Goal: Task Accomplishment & Management: Manage account settings

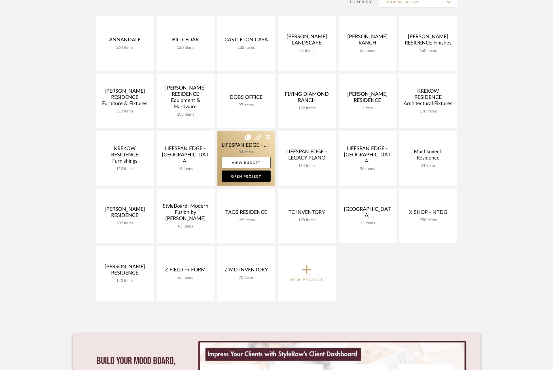
scroll to position [133, 0]
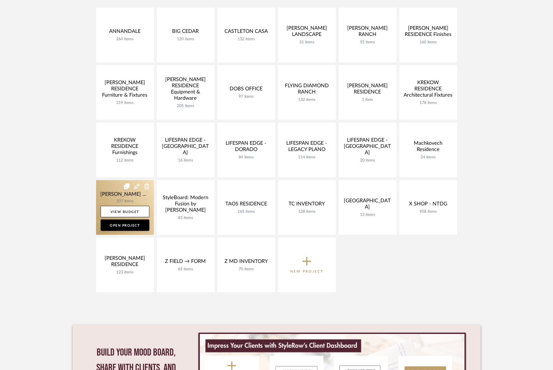
click at [111, 197] on link at bounding box center [125, 207] width 58 height 55
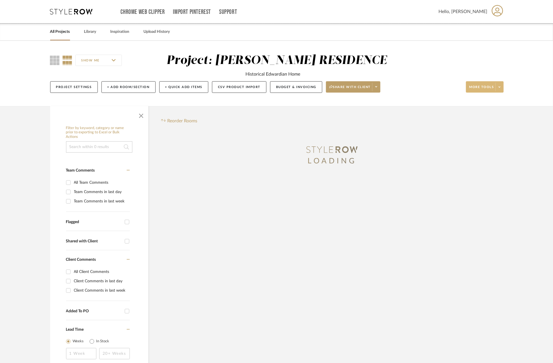
click at [502, 83] on span at bounding box center [499, 87] width 8 height 8
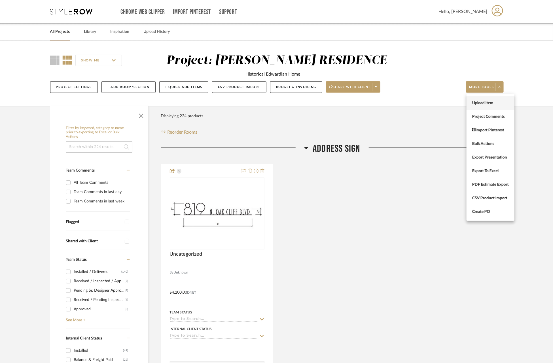
click at [482, 102] on span "Upload Item" at bounding box center [490, 103] width 37 height 5
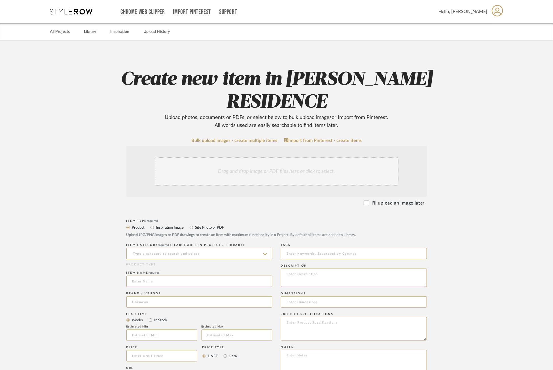
click at [268, 161] on div "Drag and drop image or PDF files here or click to select." at bounding box center [277, 171] width 244 height 28
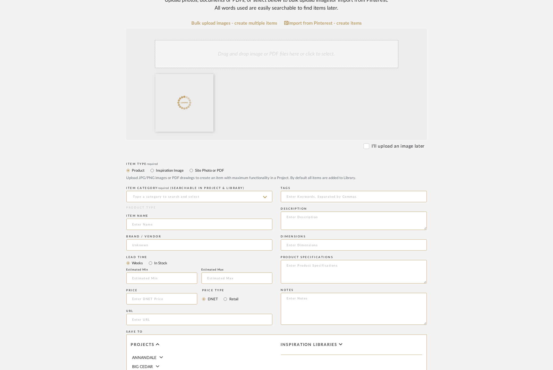
scroll to position [121, 0]
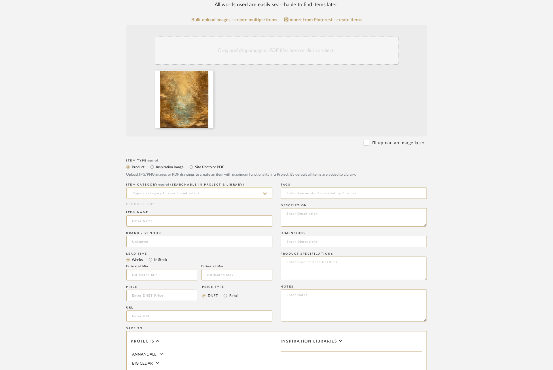
click at [200, 188] on input at bounding box center [199, 193] width 146 height 11
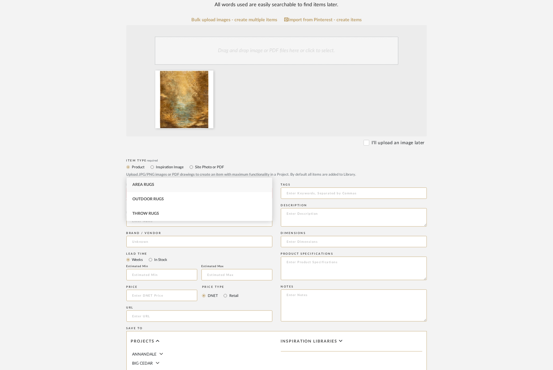
click at [164, 187] on div "Area Rugs" at bounding box center [199, 185] width 145 height 14
type input "Area Rugs"
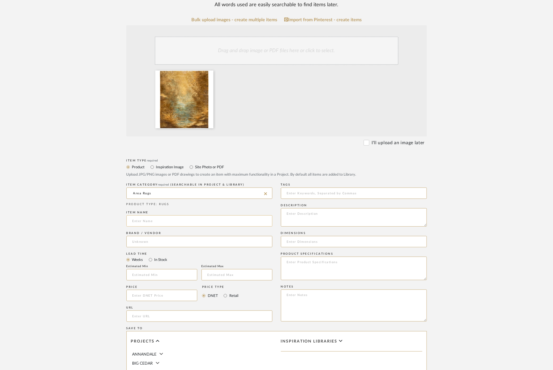
click at [192, 215] on input at bounding box center [199, 220] width 146 height 11
type input "Doto Rug"
click at [186, 236] on input at bounding box center [199, 241] width 146 height 11
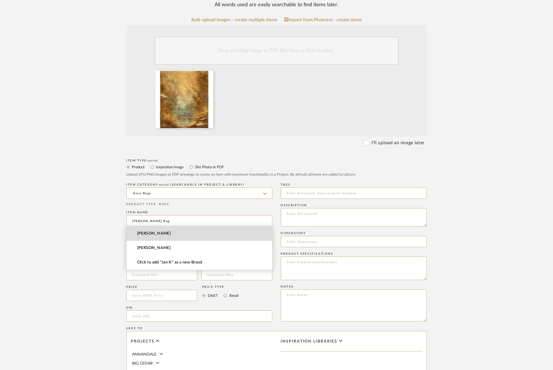
click at [157, 233] on mat-option "Jan Kath" at bounding box center [199, 233] width 145 height 14
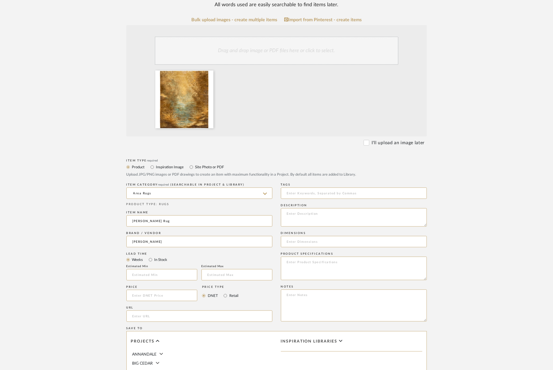
type input "Jan Kath"
click at [324, 257] on textarea at bounding box center [354, 269] width 146 height 24
paste textarea "Material wool / silk / nettle"
type textarea "Material wool / silk / nettle"
click at [307, 208] on textarea at bounding box center [354, 217] width 146 height 18
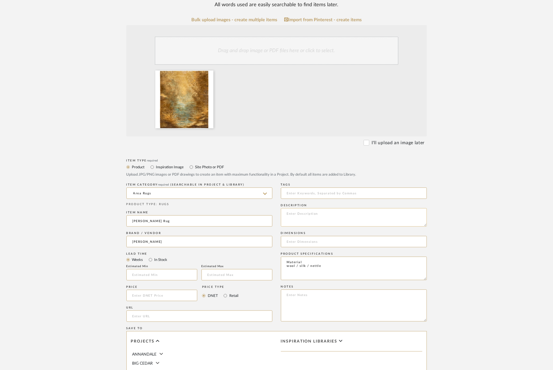
paste textarea "Color gold / beige / blue"
type textarea "Color gold / beige / blue"
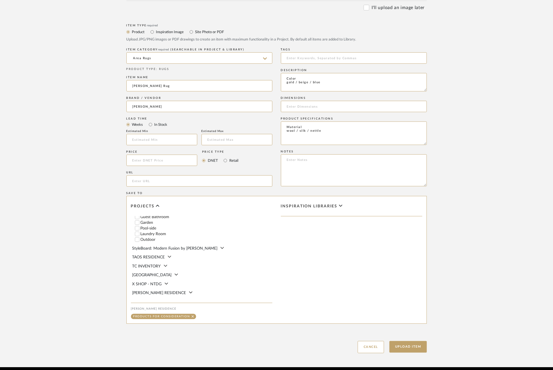
scroll to position [260, 0]
click at [405, 341] on button "Upload Item" at bounding box center [407, 347] width 37 height 12
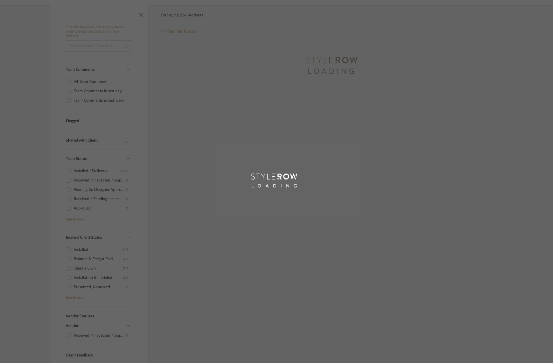
scroll to position [12, 0]
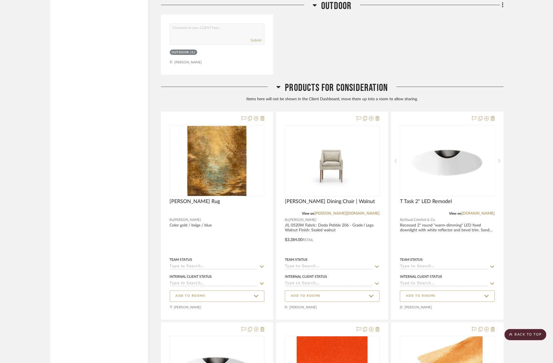
scroll to position [9924, 0]
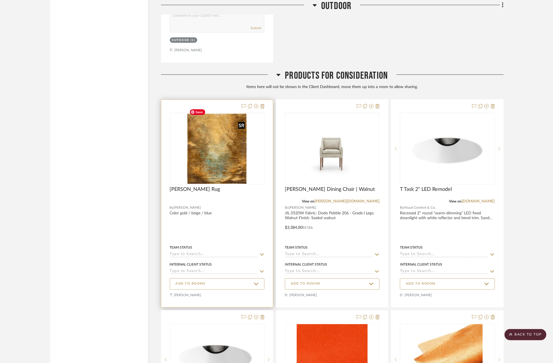
click at [0, 0] on img at bounding box center [0, 0] width 0 height 0
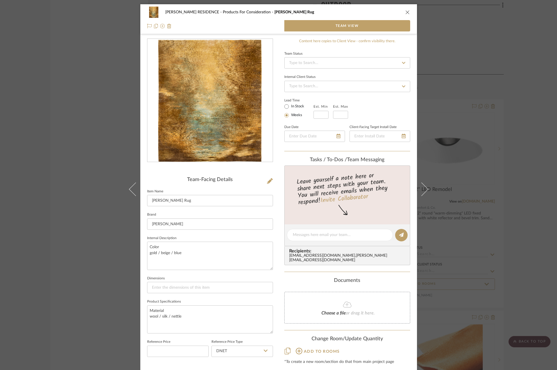
scroll to position [17, 0]
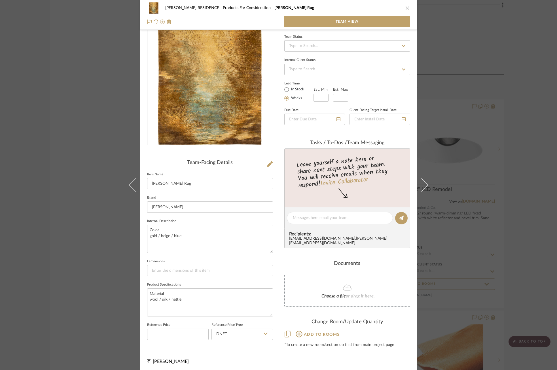
click at [284, 331] on icon at bounding box center [287, 334] width 6 height 7
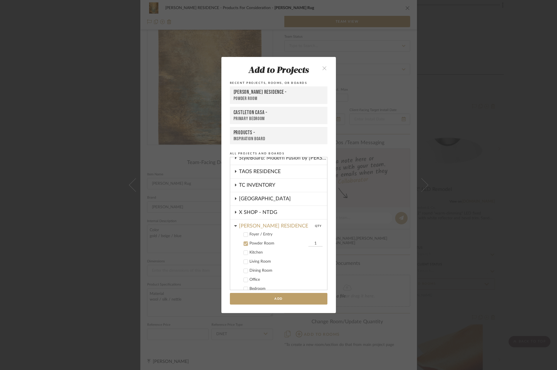
scroll to position [242, 0]
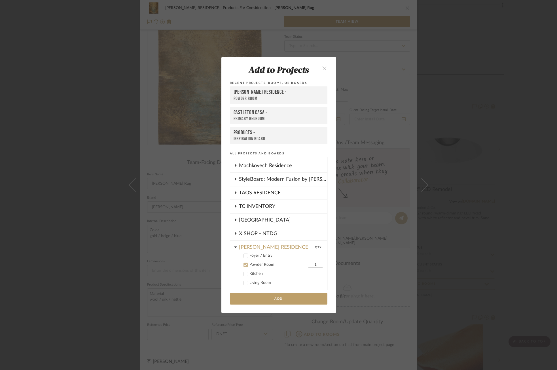
click at [244, 263] on icon at bounding box center [246, 265] width 4 height 4
click at [234, 246] on icon at bounding box center [235, 246] width 3 height 1
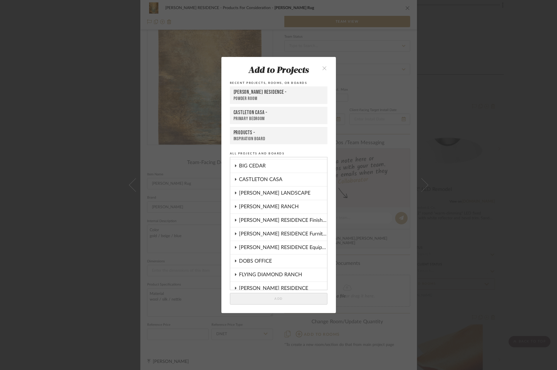
scroll to position [12, 0]
click at [263, 189] on div "CASTLETON CASA" at bounding box center [283, 192] width 88 height 13
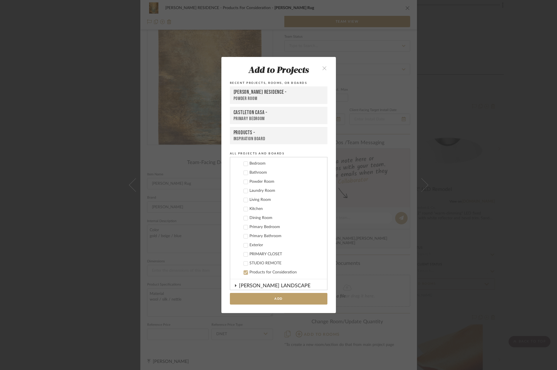
scroll to position [86, 0]
click at [288, 299] on button "Add" at bounding box center [278, 299] width 97 height 12
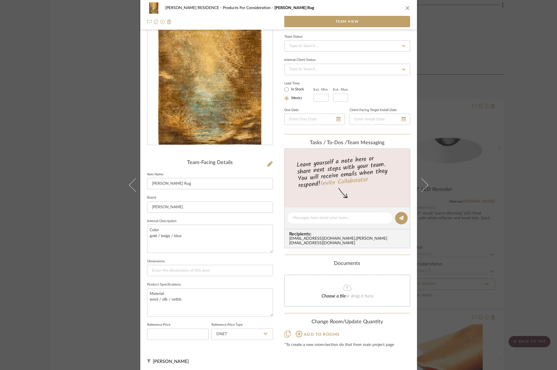
click at [107, 184] on div "SHIRLEY RESIDENCE Products For Consideration Doto Rug Team View Team-Facing Det…" at bounding box center [278, 185] width 557 height 370
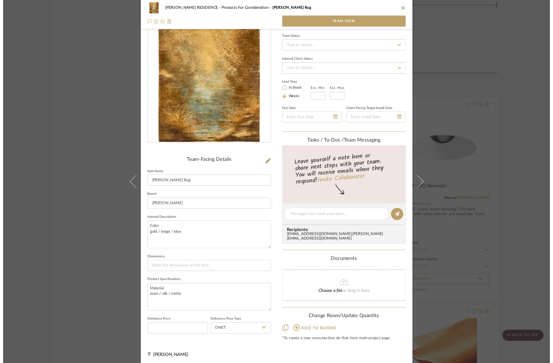
scroll to position [9924, 0]
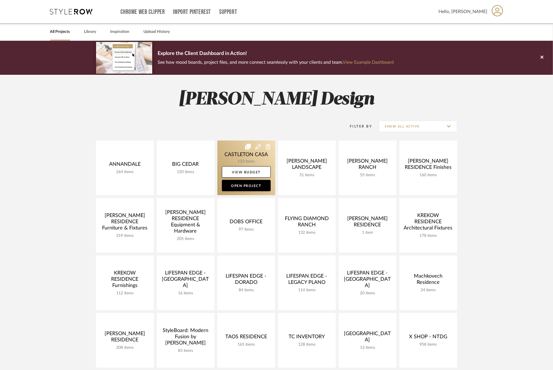
click at [232, 156] on link at bounding box center [246, 168] width 58 height 55
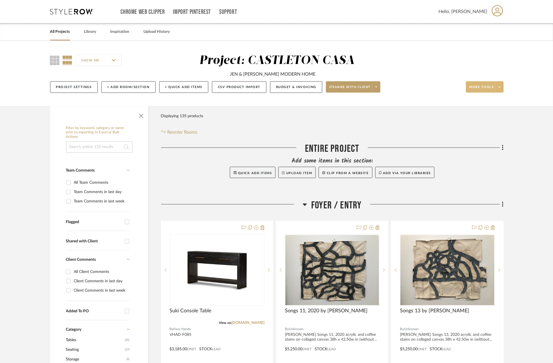
click at [499, 86] on icon at bounding box center [499, 87] width 2 height 3
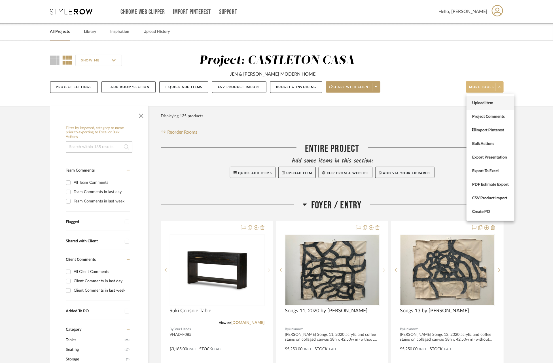
click at [474, 105] on span "Upload Item" at bounding box center [490, 103] width 37 height 5
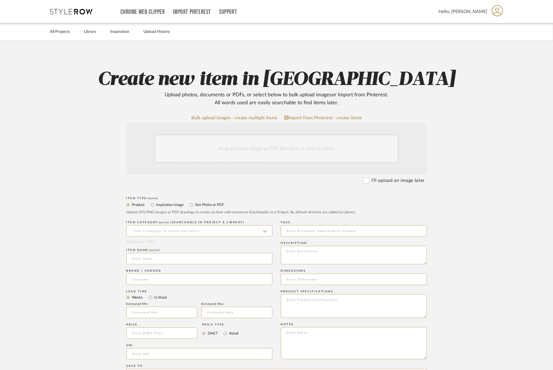
click at [285, 150] on div "Drag and drop image or PDF files here or click to select." at bounding box center [277, 149] width 244 height 28
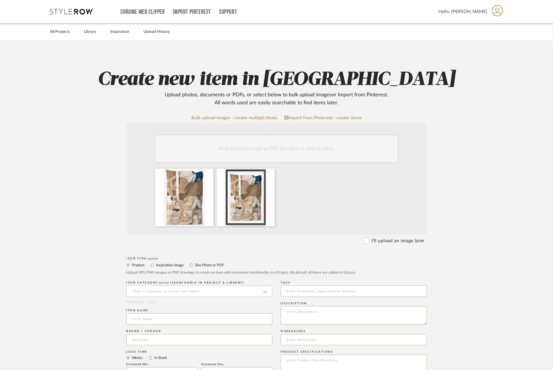
click at [164, 290] on input at bounding box center [199, 291] width 146 height 11
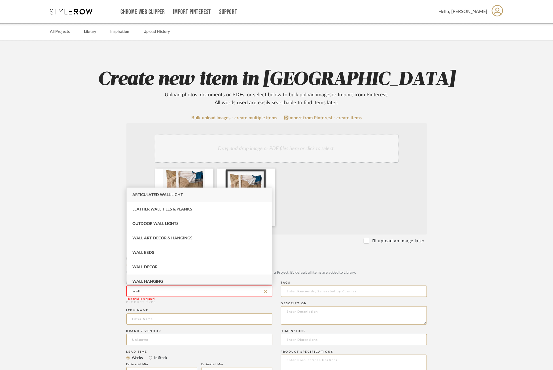
click at [170, 276] on div "Wall Hanging" at bounding box center [199, 281] width 145 height 14
type input "Wall Hanging"
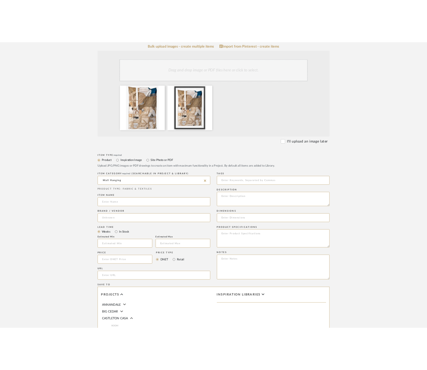
scroll to position [116, 0]
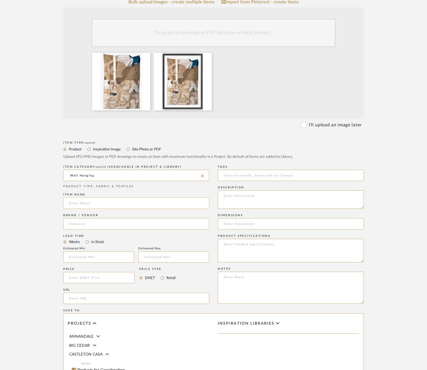
click at [127, 199] on input at bounding box center [136, 202] width 146 height 11
type input "Pulling the String"
click at [113, 227] on input at bounding box center [136, 223] width 146 height 11
type input "Tappan"
type input "Tappan Collective"
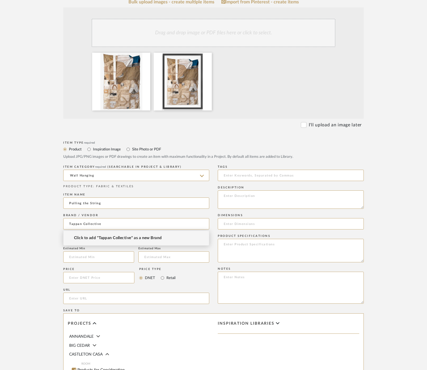
click at [105, 240] on span "Click to add "Tappan Collective" as a new Brand" at bounding box center [118, 238] width 88 height 5
click at [93, 281] on input at bounding box center [98, 277] width 71 height 11
type input "$2,000.00"
click at [164, 279] on input "Retail" at bounding box center [162, 277] width 7 height 7
radio input "true"
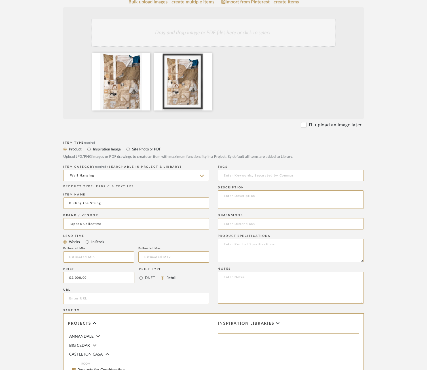
click at [87, 300] on input "url" at bounding box center [136, 298] width 146 height 11
paste input "https://www.tappancollective.com/products/pulling-the-string"
type input "https://www.tappancollective.com/products/pulling-the-string"
click at [211, 299] on div "Item Type required Product Inspiration Image Site Photo or PDF Upload JPG/PNG i…" at bounding box center [213, 305] width 300 height 331
click at [253, 196] on textarea at bounding box center [291, 199] width 146 height 18
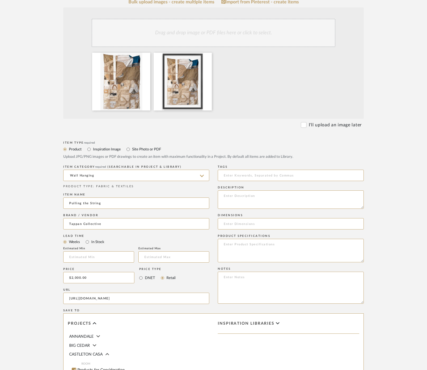
paste textarea "Found fabric and collagraph prints"
type textarea "Found fabric and collagraph prints"
click at [302, 225] on input at bounding box center [291, 223] width 146 height 11
type input "27" x 18""
click at [260, 255] on textarea at bounding box center [291, 251] width 146 height 24
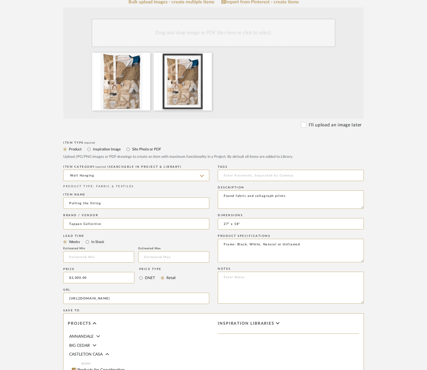
type textarea "Frame: Black, White, Natural or Unframed"
click at [222, 196] on textarea "Found fabric and collagraph prints" at bounding box center [291, 199] width 146 height 18
click at [378, 231] on form "Bulk upload images - create multiple items Import from Pinterest - create items…" at bounding box center [213, 234] width 361 height 471
click at [278, 195] on textarea "Artist: Fanny Allie Found fabric and collagraph prints" at bounding box center [291, 199] width 146 height 18
type textarea "Artist: [PERSON_NAME] 2021 Found fabric and collagraph prints"
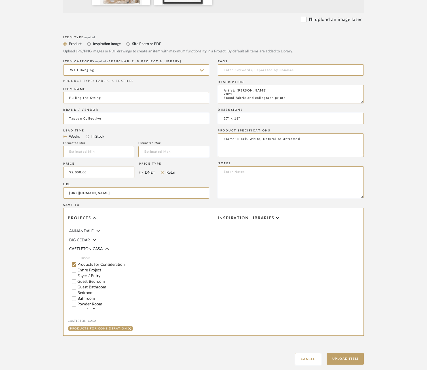
scroll to position [256, 0]
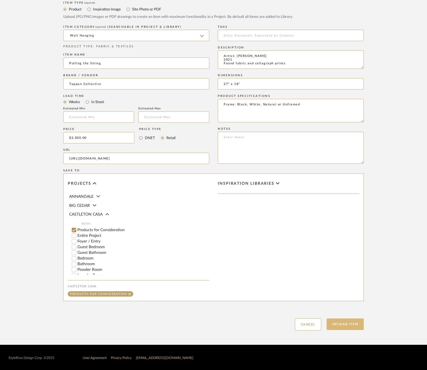
click at [351, 325] on button "Upload Item" at bounding box center [344, 324] width 37 height 12
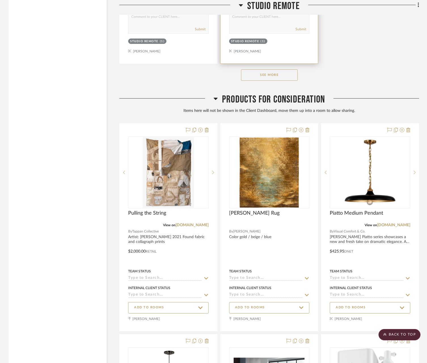
scroll to position [6376, 0]
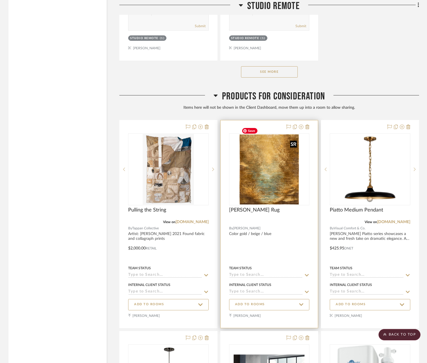
click at [0, 0] on img at bounding box center [0, 0] width 0 height 0
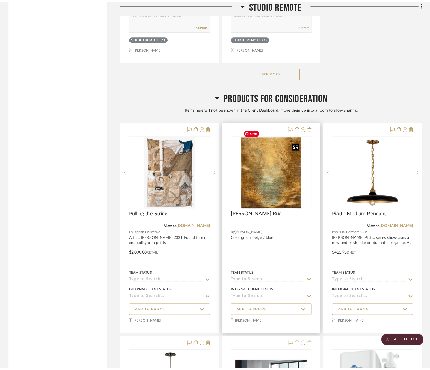
scroll to position [0, 0]
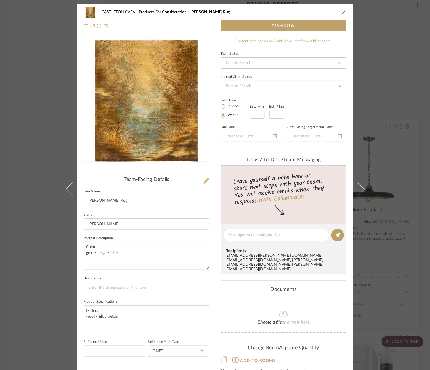
click at [204, 180] on icon at bounding box center [207, 181] width 6 height 6
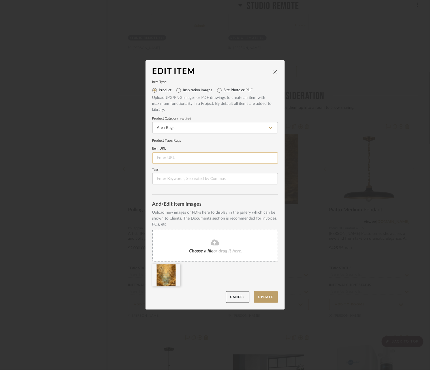
click at [190, 157] on input at bounding box center [215, 157] width 126 height 11
paste input "https://jan-kath.com/collection/cyprinus/overview/detail/8804356"
type input "https://jan-kath.com/collection/cyprinus/overview/detail/8804356"
click at [259, 296] on button "Update" at bounding box center [266, 297] width 24 height 12
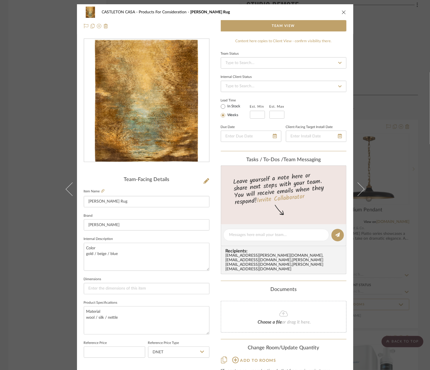
click at [374, 188] on div "CASTLETON CASA Products For Consideration Doto Rug Team View Team-Facing Detail…" at bounding box center [215, 185] width 430 height 370
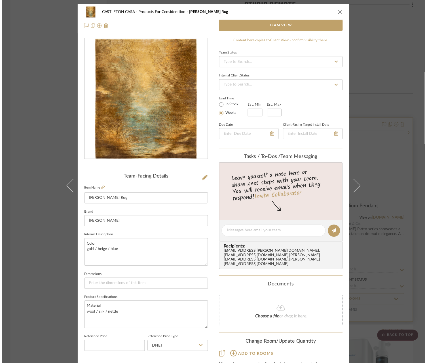
scroll to position [6376, 0]
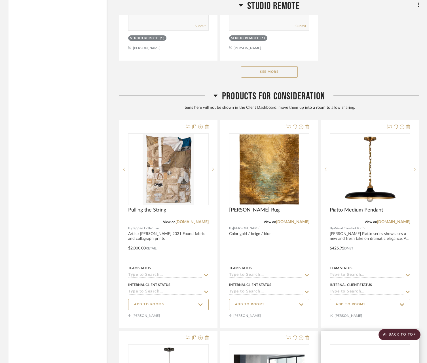
click at [0, 0] on img at bounding box center [0, 0] width 0 height 0
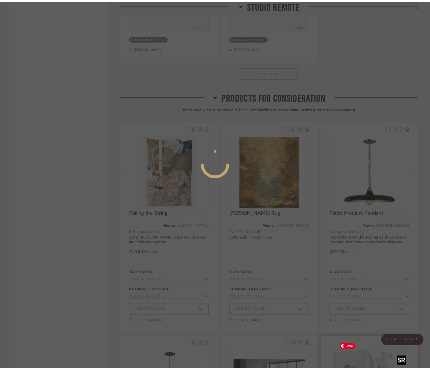
scroll to position [0, 0]
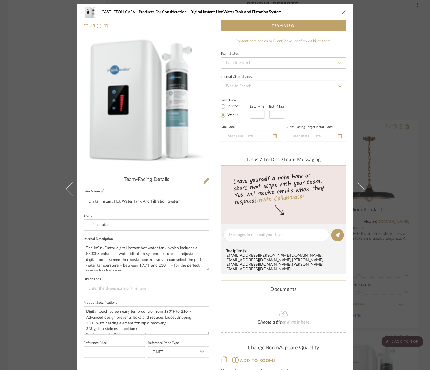
click at [404, 65] on div "CASTLETON CASA Products For Consideration Digital Instant Hot Water Tank And Fi…" at bounding box center [215, 185] width 430 height 370
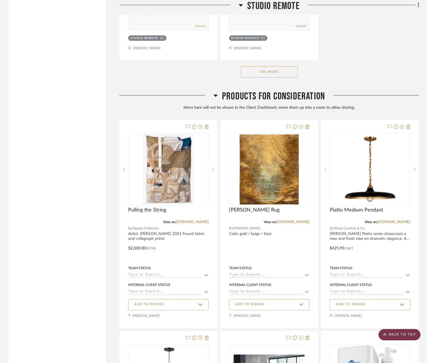
click at [391, 335] on scroll-to-top-button "BACK TO TOP" at bounding box center [399, 334] width 42 height 11
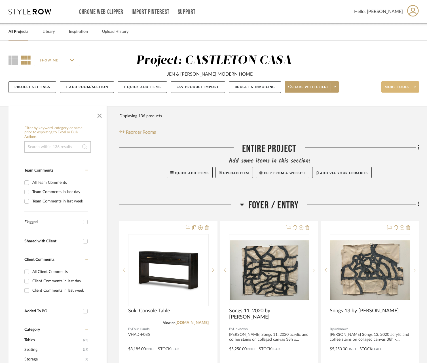
click at [407, 91] on span "More tools" at bounding box center [396, 89] width 25 height 8
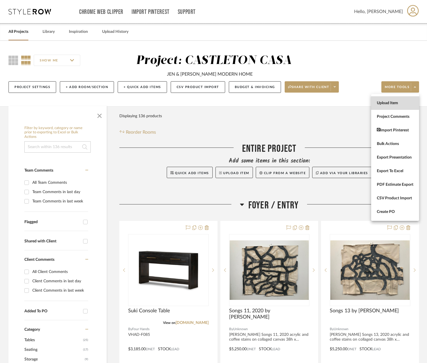
click at [403, 105] on span "Upload Item" at bounding box center [394, 103] width 37 height 5
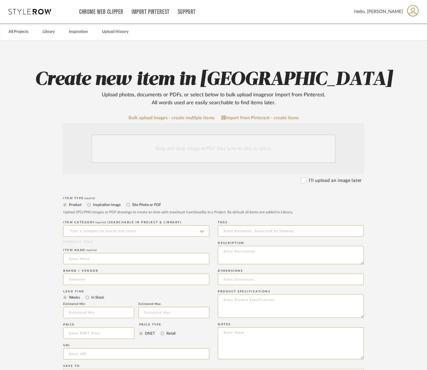
click at [208, 146] on div "Drag and drop image or PDF files here or click to select." at bounding box center [213, 149] width 244 height 28
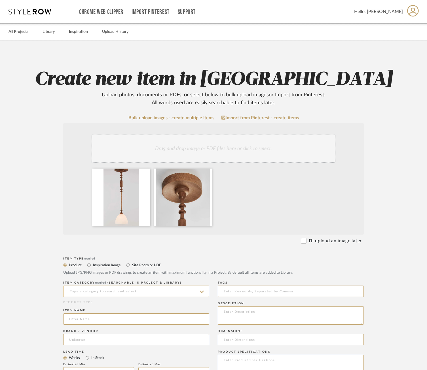
click at [163, 292] on input at bounding box center [136, 291] width 146 height 11
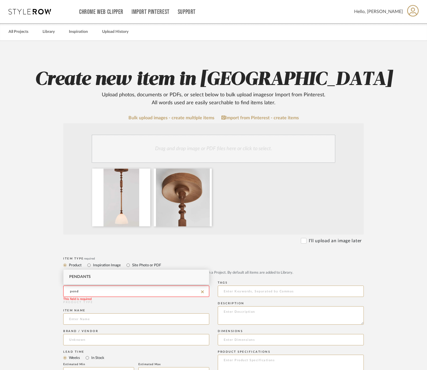
click at [100, 276] on div "Pendants" at bounding box center [135, 277] width 145 height 14
type input "Pendants"
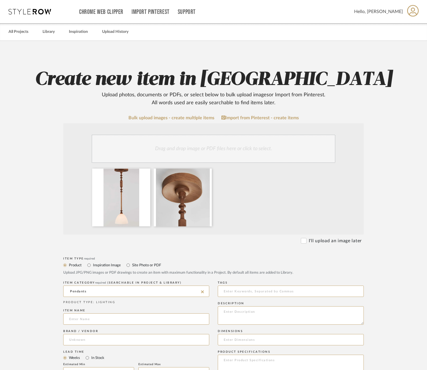
click at [100, 309] on div "Item name" at bounding box center [136, 310] width 146 height 3
click at [99, 315] on input at bounding box center [136, 318] width 146 height 11
type input "Del Playa Stemmed Single Pendant"
click at [89, 340] on input at bounding box center [136, 339] width 146 height 11
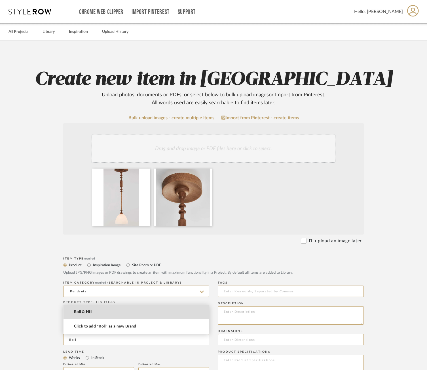
click at [102, 314] on mat-option "Roll & Hill" at bounding box center [135, 312] width 145 height 14
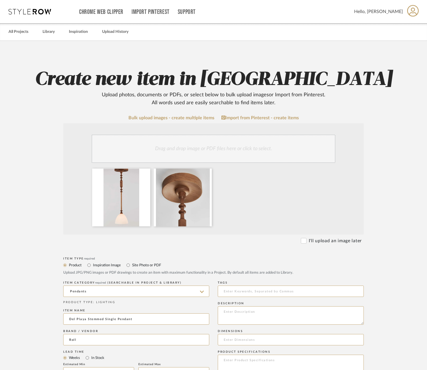
type input "Roll & Hill"
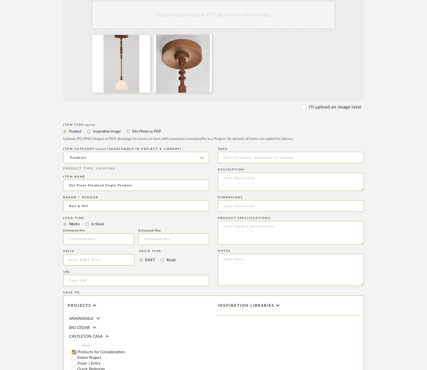
scroll to position [147, 0]
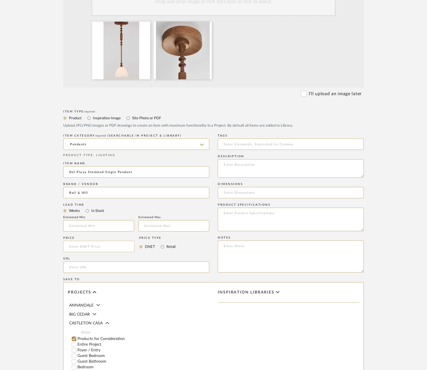
click at [91, 247] on input at bounding box center [98, 246] width 71 height 11
type input "$3,820.00"
click at [167, 245] on label "Retail" at bounding box center [171, 247] width 10 height 6
click at [166, 245] on input "Retail" at bounding box center [162, 246] width 7 height 7
radio input "true"
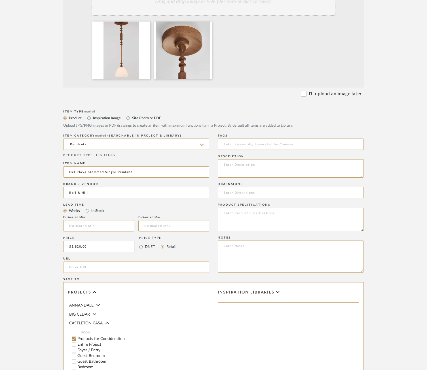
click at [101, 266] on input "url" at bounding box center [136, 266] width 146 height 11
paste input "https://www.rollandhill.com/collections/ceiling-mount/products/del-playa-6"
type input "https://www.rollandhill.com/collections/ceiling-mount/products/del-playa-6"
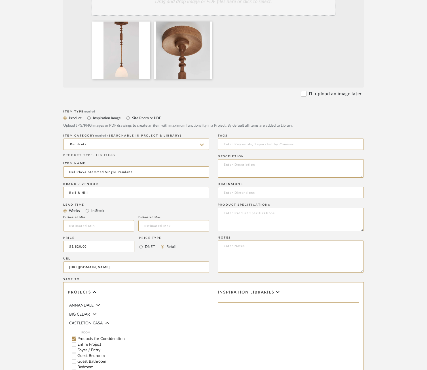
scroll to position [0, 0]
click at [307, 168] on textarea at bounding box center [291, 168] width 146 height 18
paste textarea "Helgerson's Del Playa is composed of turned wood stems and ceramic shades that …"
type textarea "Helgerson's Del Playa is composed of turned wood stems and ceramic shades that …"
click at [258, 220] on textarea at bounding box center [291, 220] width 146 height 24
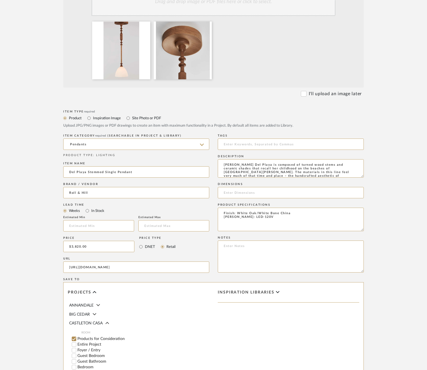
type textarea "Finish: White Oak/White Bone China Lamping: LED-120V"
click at [174, 227] on input "text" at bounding box center [173, 225] width 71 height 11
type input "12"
click at [264, 187] on input at bounding box center [291, 192] width 146 height 11
type input "9"Ø x 8"H"
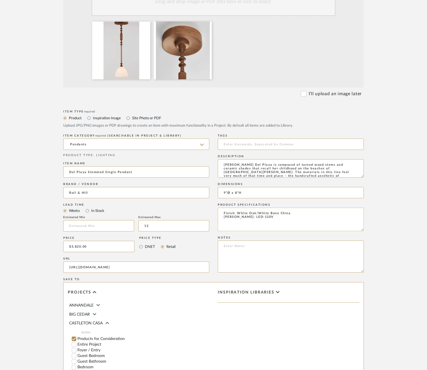
click at [269, 218] on textarea "Finish: White Oak/White Bone China Lamping: LED-120V" at bounding box center [291, 220] width 146 height 24
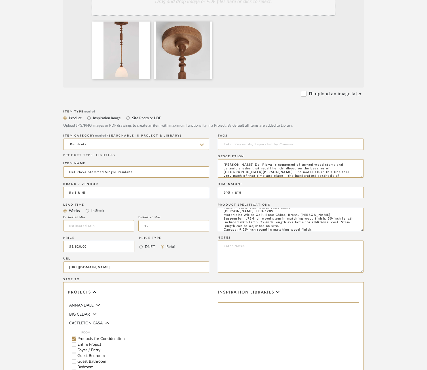
type textarea "Finish: White Oak/White Bone China Lamping: LED-120V Materials: White Oak, Bone…"
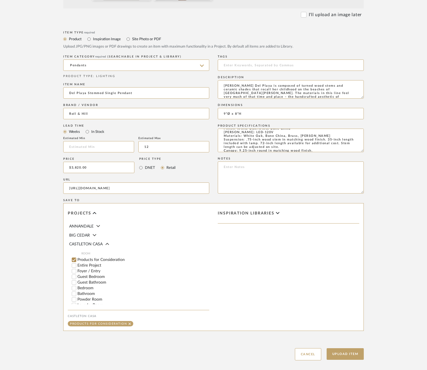
scroll to position [256, 0]
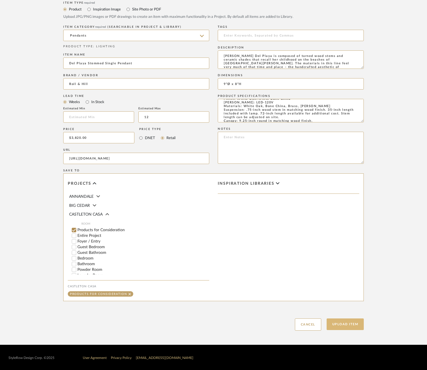
click at [343, 318] on button "Upload Item" at bounding box center [344, 324] width 37 height 12
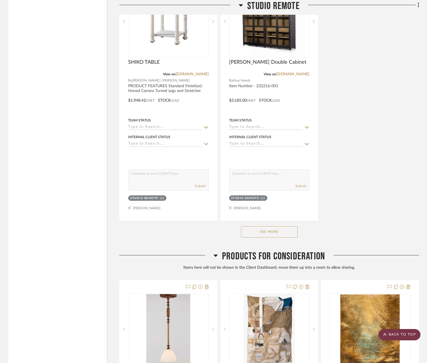
click at [402, 335] on scroll-to-top-button "BACK TO TOP" at bounding box center [399, 334] width 42 height 11
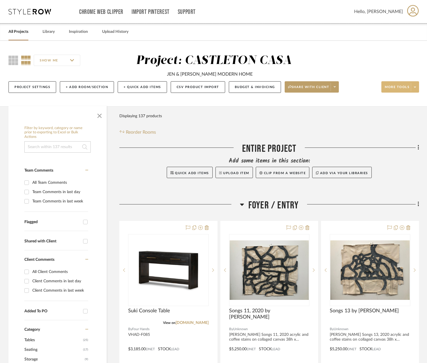
click at [404, 82] on button "More tools" at bounding box center [400, 86] width 38 height 11
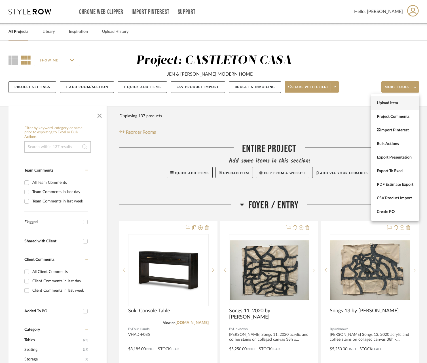
click at [405, 106] on button "Upload Item" at bounding box center [395, 103] width 48 height 14
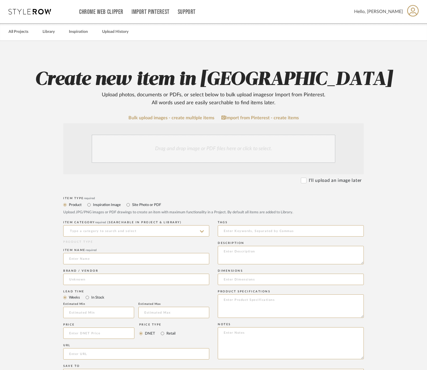
click at [252, 155] on div "Drag and drop image or PDF files here or click to select." at bounding box center [213, 149] width 244 height 28
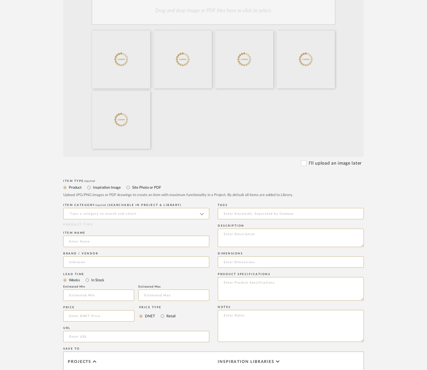
scroll to position [142, 0]
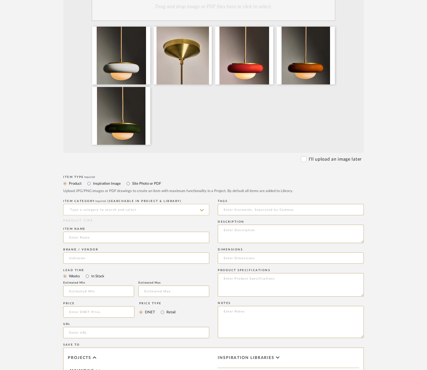
click at [131, 208] on input at bounding box center [136, 209] width 146 height 11
click at [115, 226] on div "Pendants" at bounding box center [135, 224] width 145 height 14
type input "Pendants"
click at [116, 241] on input at bounding box center [136, 237] width 146 height 11
type input "Humboldt Pendant 01"
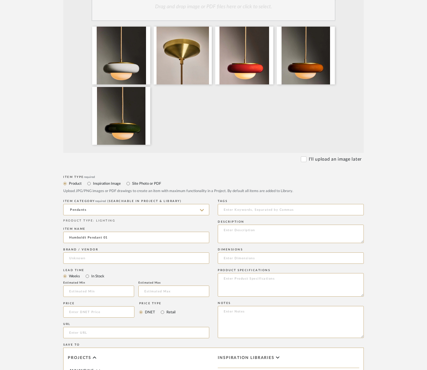
click at [117, 264] on div "Brand / Vendor" at bounding box center [136, 256] width 146 height 21
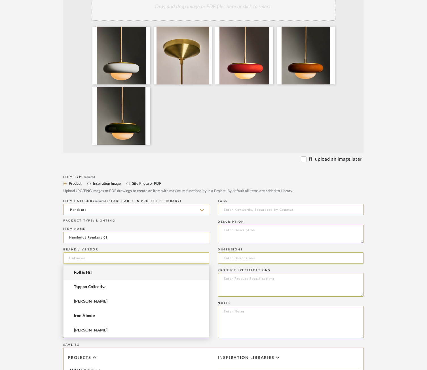
click at [117, 262] on input at bounding box center [136, 257] width 146 height 11
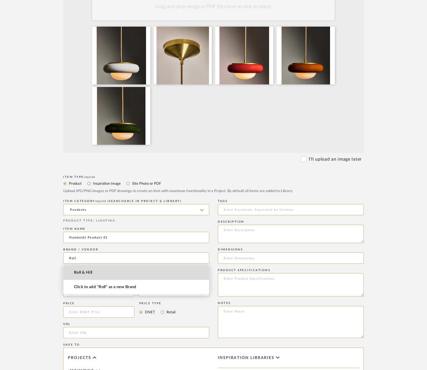
click at [90, 274] on span "Roll & Hill" at bounding box center [83, 272] width 18 height 5
type input "Roll & Hill"
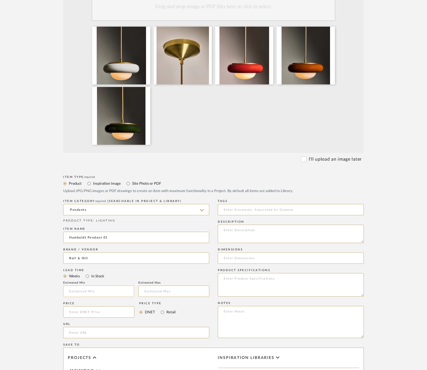
click at [92, 294] on input "text" at bounding box center [98, 291] width 71 height 11
type input "12"
click at [94, 314] on input at bounding box center [98, 311] width 71 height 11
type input "$1,340.00"
click at [167, 313] on label "Retail" at bounding box center [171, 312] width 10 height 6
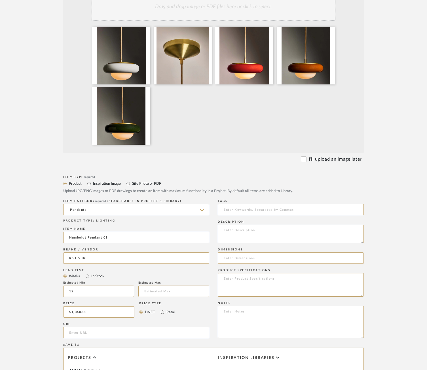
click at [166, 313] on input "Retail" at bounding box center [162, 312] width 7 height 7
radio input "true"
click at [89, 326] on div "URL" at bounding box center [136, 331] width 146 height 21
click at [86, 335] on input "url" at bounding box center [136, 332] width 146 height 11
paste input "https://www.rollandhill.com/products/humboldt-pendant-01?utm_content=Royal+Gree…"
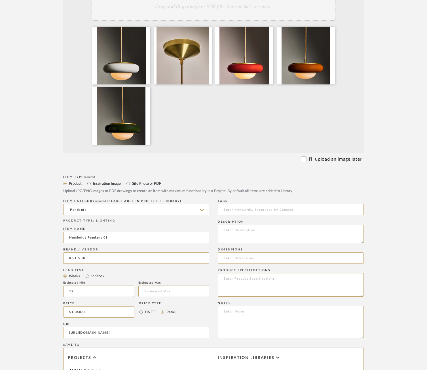
scroll to position [0, 820]
type input "https://www.rollandhill.com/products/humboldt-pendant-01?utm_content=Royal+Gree…"
click at [274, 234] on textarea at bounding box center [291, 234] width 146 height 18
click at [271, 237] on textarea at bounding box center [291, 234] width 146 height 18
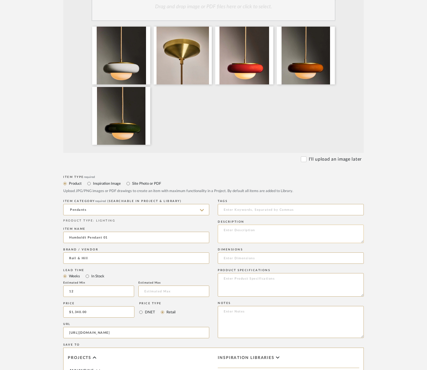
paste textarea "Rich colors, natural materials, modern forms, Humboldt is an ode to early twent…"
type textarea "Rich colors, natural materials, modern forms, Humboldt is an ode to early twent…"
click at [284, 291] on textarea at bounding box center [291, 285] width 146 height 24
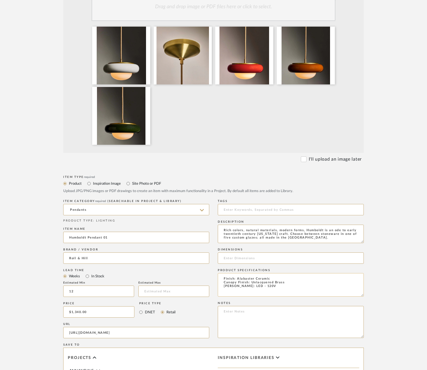
paste textarea "Materials: Brass, Ceramic, Glass Suspension: 96in/244cm cord length included.14…"
type textarea "Finish: Alabaster Ceramic Canopy Finish: Unlacquered Brass Lamping: LED - 120V …"
click at [289, 258] on input at bounding box center [291, 257] width 146 height 11
type input "8.5"Ø x 3.9"H"
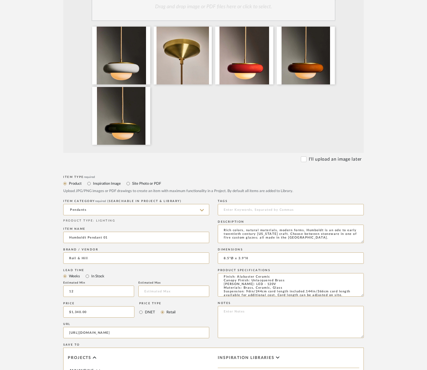
click at [382, 273] on form "Bulk upload images - create multiple items Import from Pinterest - create items…" at bounding box center [213, 238] width 361 height 531
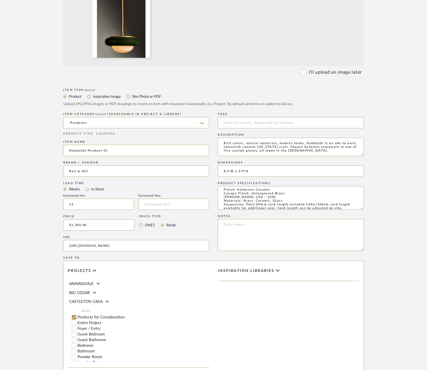
scroll to position [316, 0]
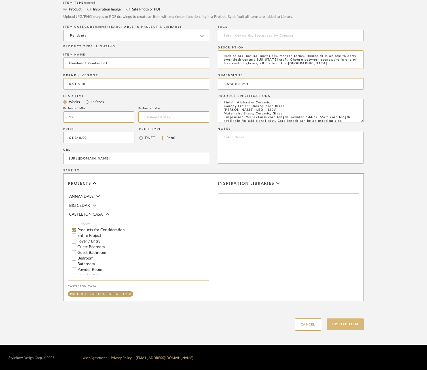
click at [352, 322] on button "Upload Item" at bounding box center [344, 324] width 37 height 12
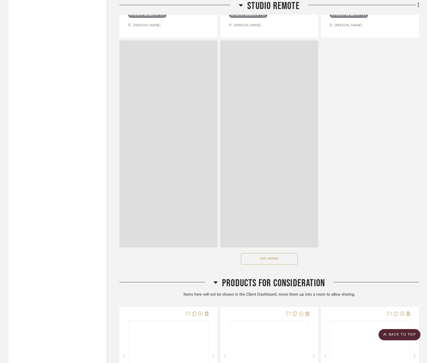
scroll to position [6175, 0]
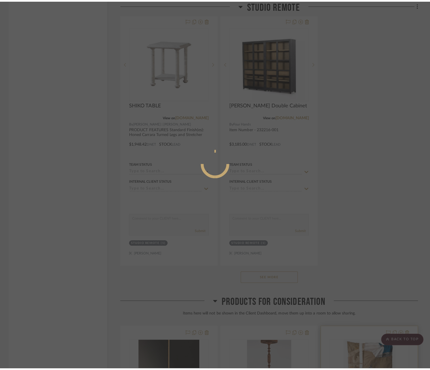
scroll to position [0, 0]
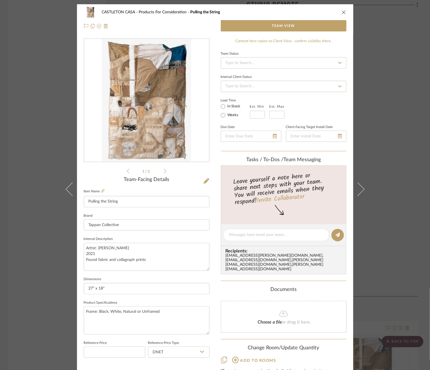
click at [414, 269] on div "CASTLETON CASA Products For Consideration Pulling the String Team View 1 / 2 Te…" at bounding box center [215, 185] width 430 height 370
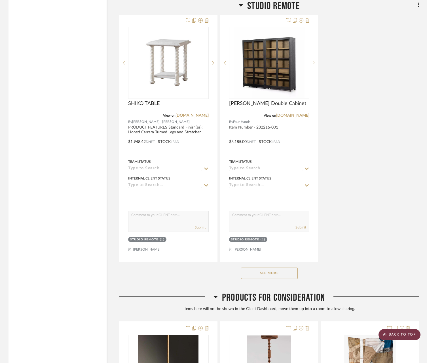
click at [409, 333] on scroll-to-top-button "BACK TO TOP" at bounding box center [399, 334] width 42 height 11
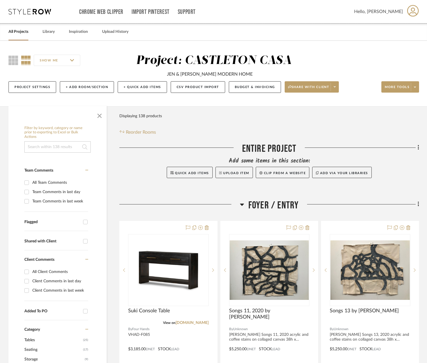
click at [413, 93] on div "Project Settings + Add Room/Section + Quick Add Items CSV Product Import Budget…" at bounding box center [213, 87] width 410 height 19
click at [413, 88] on span at bounding box center [414, 87] width 8 height 8
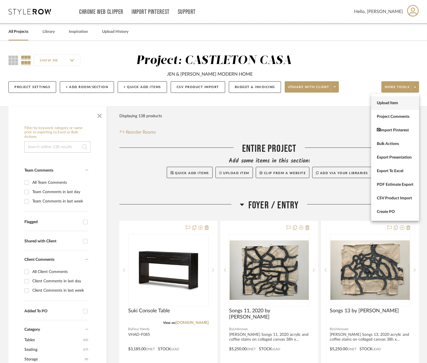
click at [402, 103] on span "Upload Item" at bounding box center [394, 103] width 37 height 5
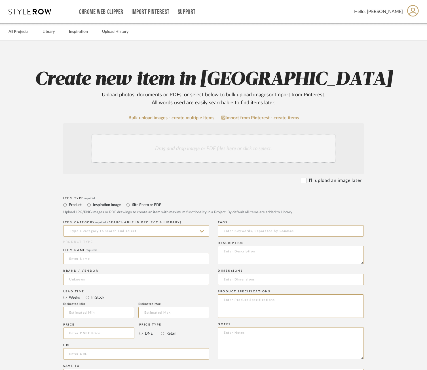
click at [237, 155] on div "Drag and drop image or PDF files here or click to select." at bounding box center [213, 149] width 244 height 28
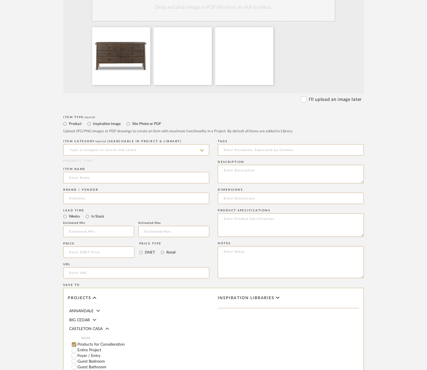
scroll to position [144, 0]
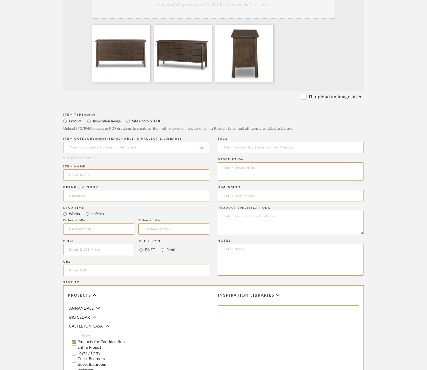
click at [132, 146] on input at bounding box center [136, 147] width 146 height 11
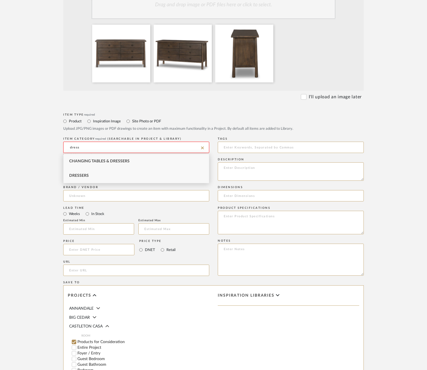
click at [104, 180] on div "Dressers" at bounding box center [135, 176] width 145 height 14
type input "Dressers"
click at [98, 178] on input at bounding box center [136, 174] width 146 height 11
type input "D"
type input "Freddie 6 Drawer Dresser"
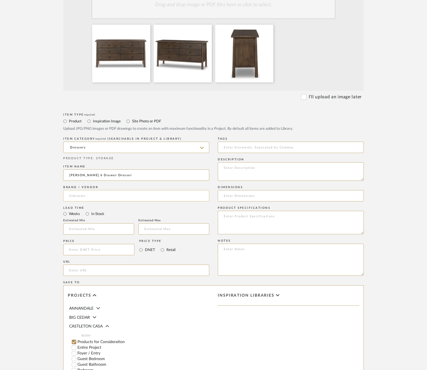
click at [80, 200] on input at bounding box center [136, 195] width 146 height 11
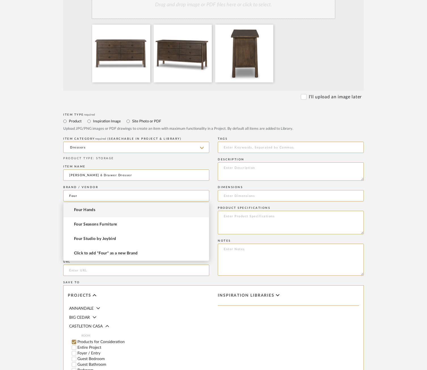
click at [109, 208] on mat-option "Four Hands" at bounding box center [135, 210] width 145 height 14
type input "Four Hands"
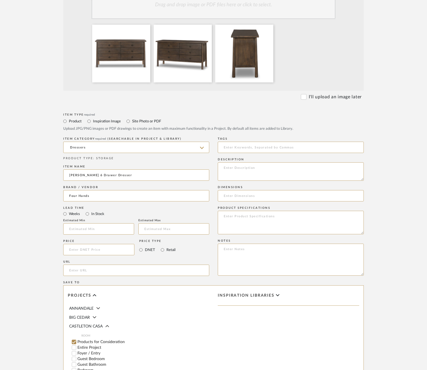
click at [95, 211] on label "In Stock" at bounding box center [98, 214] width 14 height 6
click at [91, 211] on input "In Stock" at bounding box center [87, 213] width 7 height 7
radio input "true"
click at [90, 252] on input at bounding box center [98, 249] width 71 height 11
type input "$1,091.55"
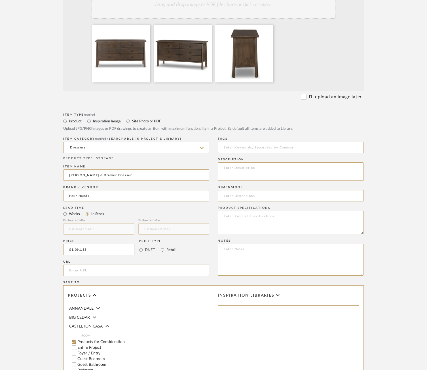
click at [80, 263] on div "URL" at bounding box center [136, 269] width 146 height 21
click at [78, 271] on input "url" at bounding box center [136, 270] width 146 height 11
paste input "https://fourhands.com/product/241076-001"
type input "https://fourhands.com/product/241076-001"
click at [285, 167] on textarea at bounding box center [291, 171] width 146 height 18
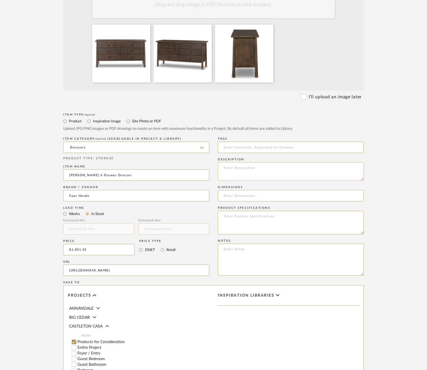
paste textarea "Inspired by French antique design, this dresser stands on round tapered legs wi…"
type textarea "Inspired by French antique design, this dresser stands on round tapered legs wi…"
click at [271, 197] on input at bounding box center [291, 195] width 146 height 11
paste input "65.00"w x 22.00"d x 34.00"h"
click at [233, 193] on input "65.00"w x 22.00"d x 34.00"h" at bounding box center [291, 195] width 146 height 11
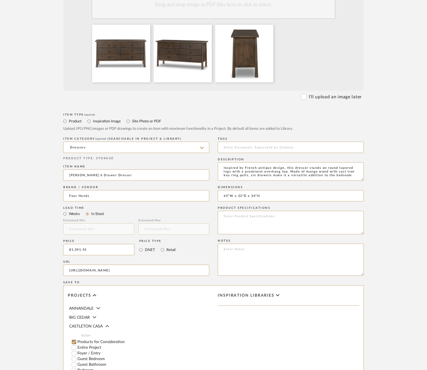
type input "65"W x 22"D x 34"H"
click at [248, 223] on textarea at bounding box center [291, 223] width 146 height 24
paste textarea "Item Number 241076-001 Colors Brown, Black Iron Materials Solid Mango, Iron Wei…"
click at [223, 221] on textarea "Item Number 241076-001 Colors Brown, Black Iron Materials Solid Mango, Iron Wei…" at bounding box center [291, 223] width 146 height 24
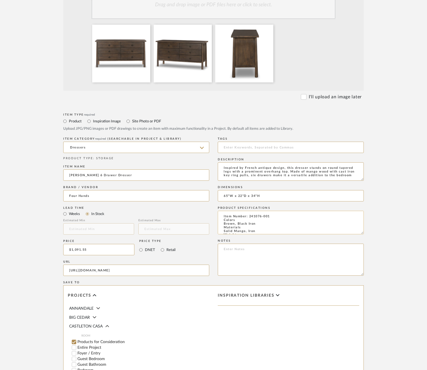
click at [222, 223] on textarea "Item Number: 241076-001 Colors Brown, Black Iron Materials Solid Mango, Iron We…" at bounding box center [291, 223] width 146 height 24
click at [223, 226] on textarea "Item Number: 241076-001 Colors: Brown, Black Iron Materials Solid Mango, Iron W…" at bounding box center [291, 223] width 146 height 24
click at [222, 232] on textarea "Item Number: 241076-001 Colors: Brown, Black Iron Materials: Solid Mango, Iron …" at bounding box center [291, 223] width 146 height 24
click at [218, 231] on textarea "Item Number: 241076-001 Colors: Brown, Black Iron Materials: Solid Mango, Iron …" at bounding box center [291, 223] width 146 height 24
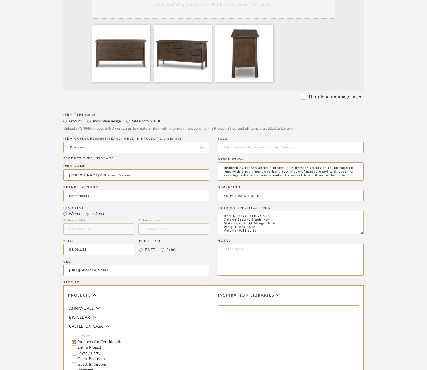
scroll to position [0, 0]
type textarea "Item Number: 241076-001 Colors: Brown, Black Iron Materials: Solid Mango, Iron …"
click at [410, 216] on upload-items "Create new item in CASTLETON CASA Upload photos, documents or PDFs, or select b…" at bounding box center [213, 177] width 427 height 560
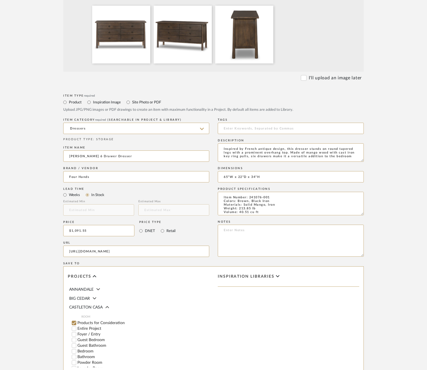
scroll to position [256, 0]
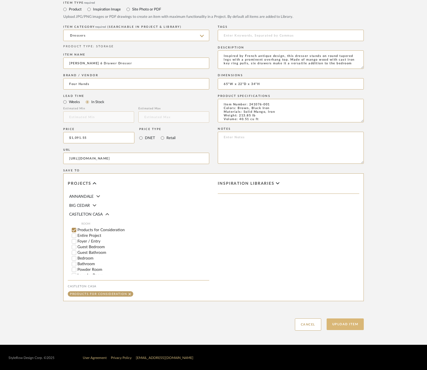
click at [344, 323] on button "Upload Item" at bounding box center [344, 324] width 37 height 12
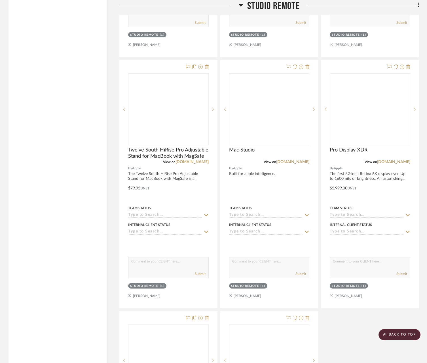
scroll to position [6175, 0]
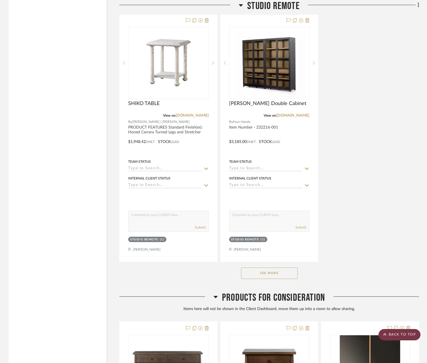
click at [402, 333] on scroll-to-top-button "BACK TO TOP" at bounding box center [399, 334] width 42 height 11
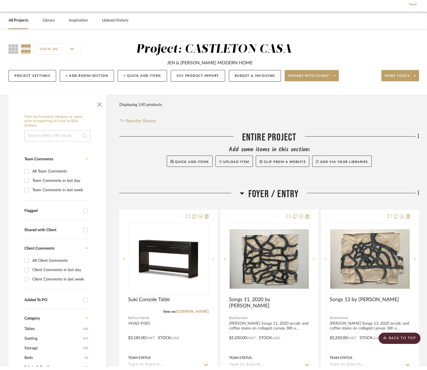
scroll to position [0, 0]
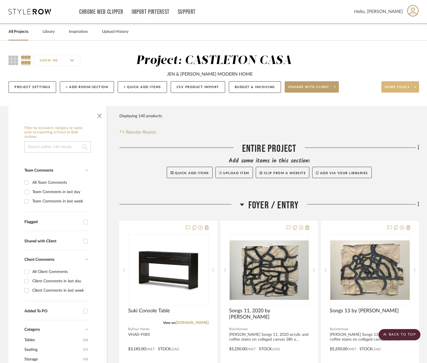
click at [408, 87] on span "More tools" at bounding box center [396, 89] width 25 height 8
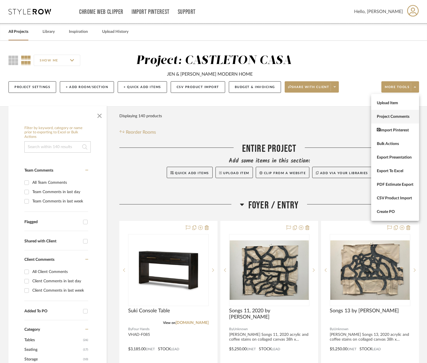
click at [397, 117] on span "Project Comments" at bounding box center [394, 116] width 37 height 5
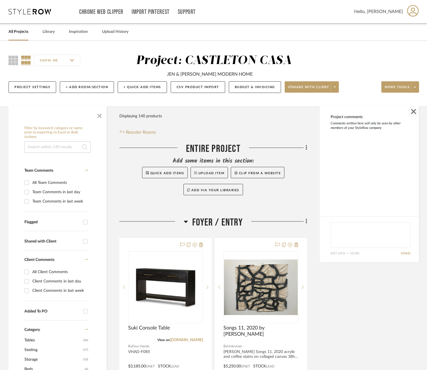
click at [413, 107] on span "button" at bounding box center [412, 111] width 11 height 11
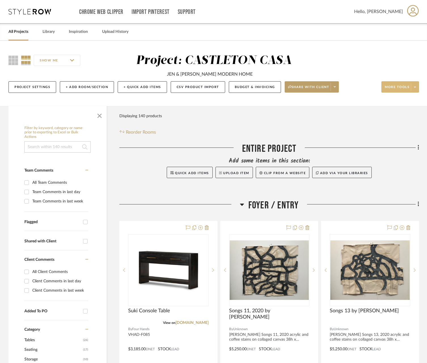
click at [414, 91] on span at bounding box center [414, 87] width 8 height 8
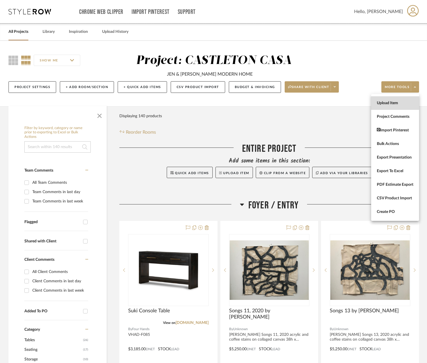
click at [405, 99] on button "Upload Item" at bounding box center [395, 103] width 48 height 14
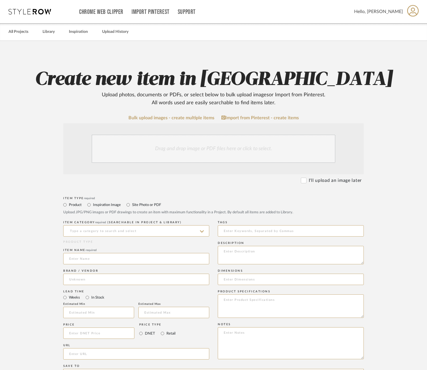
click at [213, 152] on div "Drag and drop image or PDF files here or click to select." at bounding box center [213, 149] width 244 height 28
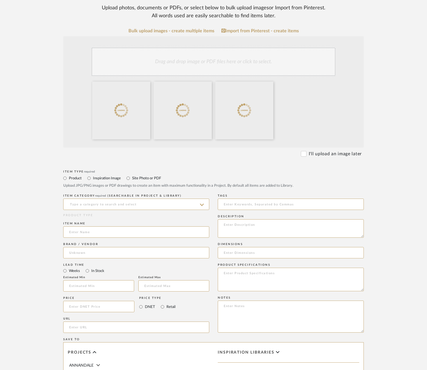
scroll to position [89, 0]
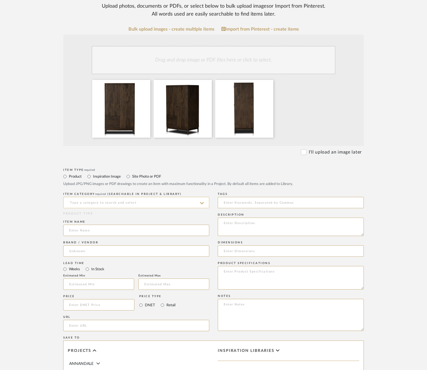
click at [129, 201] on input at bounding box center [136, 202] width 146 height 11
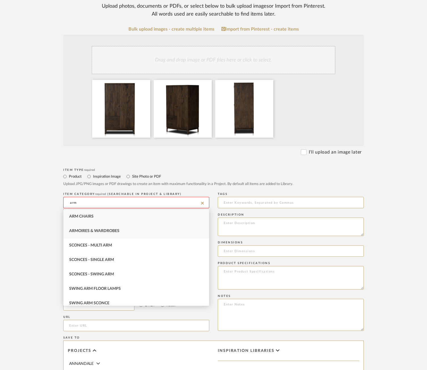
click at [99, 230] on span "Armoires & Wardrobes" at bounding box center [94, 231] width 50 height 4
type input "Armoires & Wardrobes"
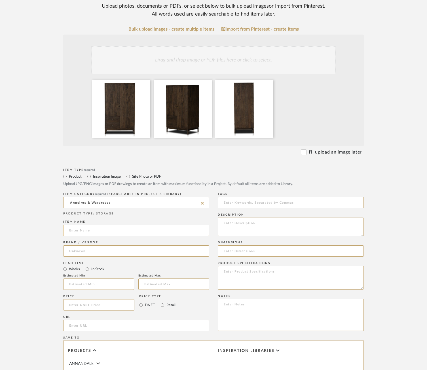
click at [95, 234] on input at bounding box center [136, 230] width 146 height 11
click at [80, 229] on input "Ophellia Armoire" at bounding box center [136, 230] width 146 height 11
type input "Ophelia Armoire"
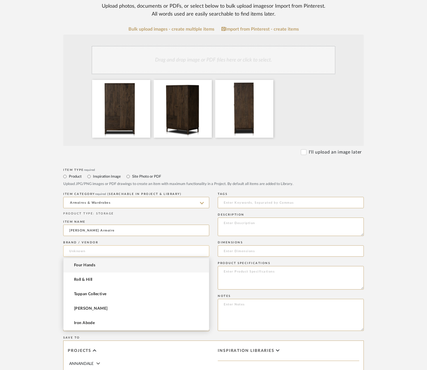
click at [90, 254] on input at bounding box center [136, 250] width 146 height 11
click at [89, 263] on span "Four Hands" at bounding box center [84, 265] width 21 height 5
type input "Four Hands"
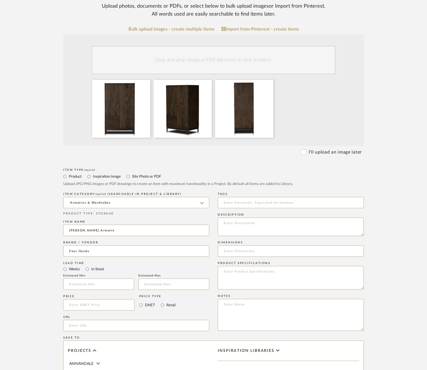
click at [103, 264] on div "Lead Time" at bounding box center [136, 262] width 146 height 3
click at [101, 267] on label "In Stock" at bounding box center [98, 269] width 14 height 6
click at [91, 267] on input "In Stock" at bounding box center [87, 269] width 7 height 7
radio input "true"
click at [109, 305] on input at bounding box center [98, 304] width 71 height 11
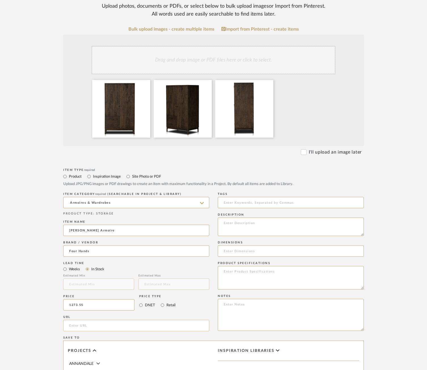
type input "$1,273.55"
click at [102, 325] on input "url" at bounding box center [136, 325] width 146 height 11
paste input "https://fourhands.com/product/230842-001"
type input "https://fourhands.com/product/230842-001"
click at [251, 222] on textarea at bounding box center [291, 227] width 146 height 18
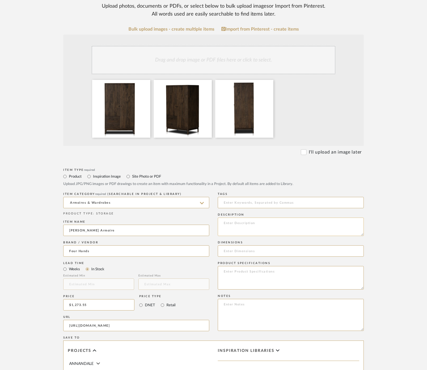
paste textarea "Make space for style. A large, storage-minded armoire is made from solid mango …"
type textarea "Make space for style. A large, storage-minded armoire is made from solid mango …"
click at [274, 254] on input at bounding box center [291, 250] width 146 height 11
type input "3"
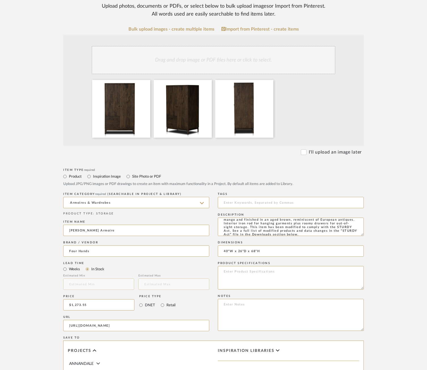
type input "40"W x 26"D x 68"H"
click at [294, 281] on textarea at bounding box center [291, 278] width 146 height 24
paste textarea "Item Number 230842-001 Colors Aged Brown Materials Solid Mango Weight 226.30 lb…"
click at [222, 269] on textarea "Item Number 230842-001 Colors Aged Brown Materials Solid Mango Weight 226.30 lb…" at bounding box center [291, 278] width 146 height 24
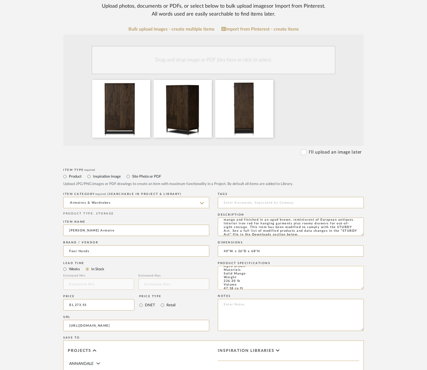
click at [222, 272] on textarea "Item Number 230842-001 Colors Aged Brown Materials Solid Mango Weight 226.30 lb…" at bounding box center [291, 278] width 146 height 24
click at [221, 280] on textarea "Item Number 230842-001 Colors Aged Brown Materials: Solid Mango Weight 226.30 l…" at bounding box center [291, 278] width 146 height 24
click at [222, 287] on textarea "Item Number 230842-001 Colors Aged Brown Materials: Solid Mango Weight: 226.30 …" at bounding box center [291, 278] width 146 height 24
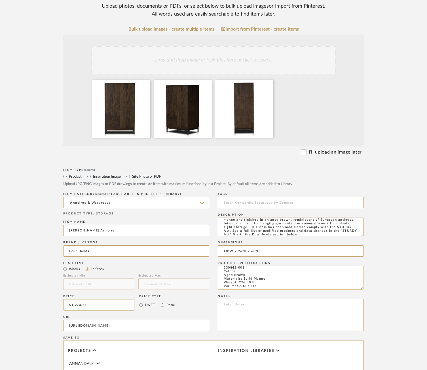
scroll to position [7, 0]
click at [223, 277] on textarea "Item Number 230842-001 Colors Aged Brown Materials: Solid Mango Weight: 226.30 …" at bounding box center [291, 278] width 146 height 24
click at [223, 271] on textarea "Item Number 230842-001 Colors Aged Brown: Materials: Solid Mango Weight: 226.30…" at bounding box center [291, 278] width 146 height 24
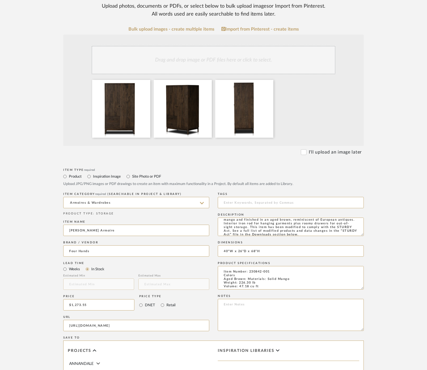
click at [378, 286] on form "Bulk upload images - create multiple items Import from Pinterest - create items…" at bounding box center [213, 262] width 361 height 471
click at [222, 278] on textarea "Item Number: 230842-001 Colors Aged Brown: Materials: Solid Mango Weight: 226.3…" at bounding box center [291, 278] width 146 height 24
click at [261, 274] on textarea "Item Number: 230842-001 Colors: Aged Brown: Materials: Solid Mango Weight: 226.…" at bounding box center [291, 278] width 146 height 24
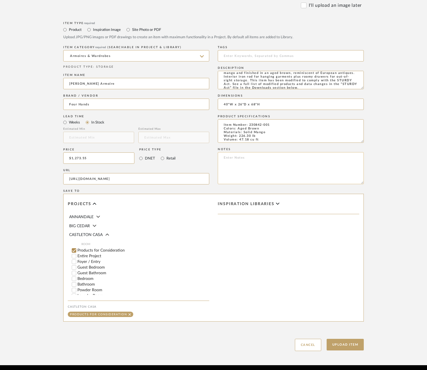
scroll to position [256, 0]
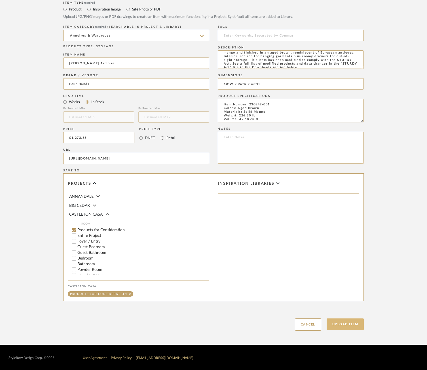
type textarea "Item Number: 230842-001 Colors: Aged Brown Materials: Solid Mango Weight: 226.3…"
click at [342, 324] on button "Upload Item" at bounding box center [344, 324] width 37 height 12
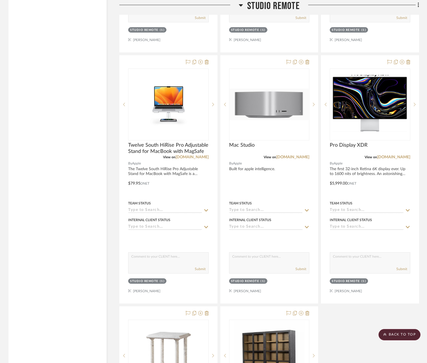
scroll to position [6175, 0]
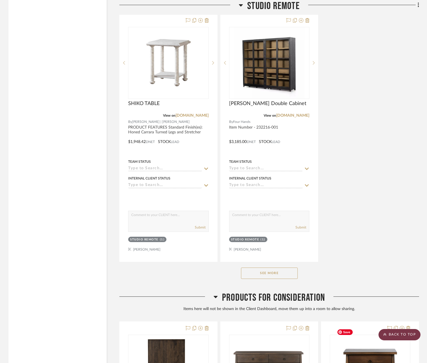
click at [395, 337] on scroll-to-top-button "BACK TO TOP" at bounding box center [399, 334] width 42 height 11
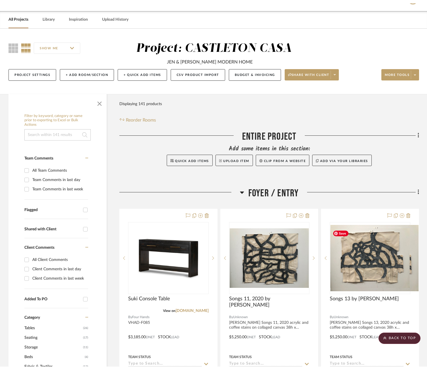
scroll to position [0, 0]
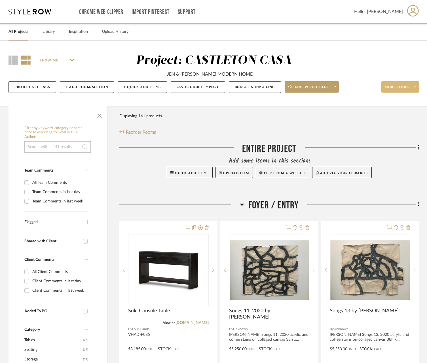
click at [411, 83] on span at bounding box center [414, 87] width 8 height 8
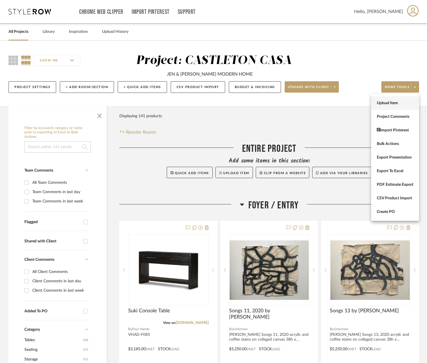
click at [399, 103] on span "Upload Item" at bounding box center [394, 103] width 37 height 5
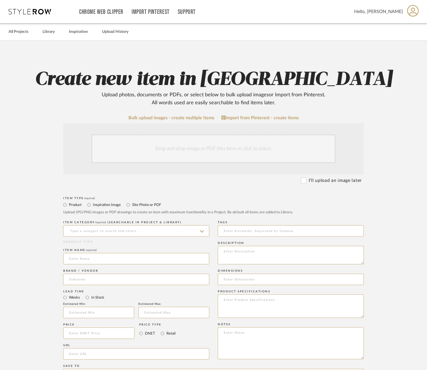
click at [188, 153] on div "Drag and drop image or PDF files here or click to select." at bounding box center [213, 149] width 244 height 28
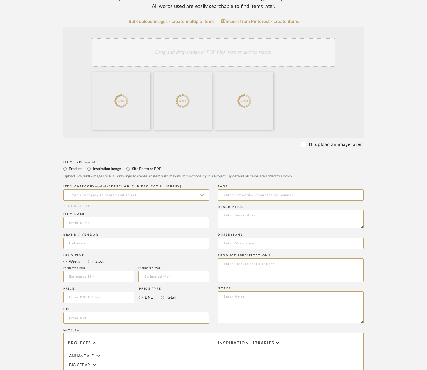
scroll to position [100, 0]
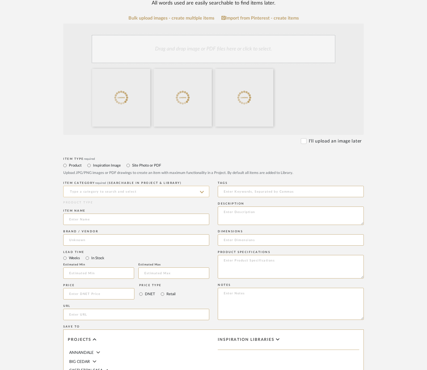
click at [142, 196] on input at bounding box center [136, 191] width 146 height 11
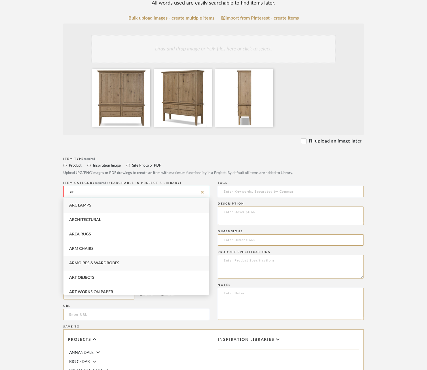
click at [108, 265] on span "Armoires & Wardrobes" at bounding box center [94, 263] width 50 height 4
type input "Armoires & Wardrobes"
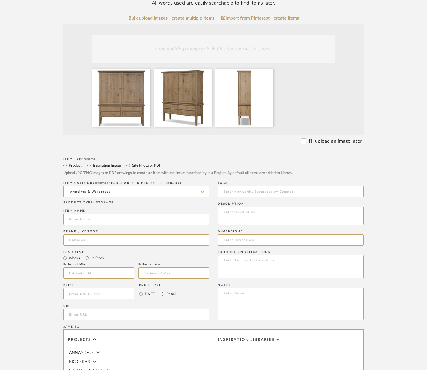
click at [108, 226] on div "Item name" at bounding box center [136, 218] width 146 height 21
click at [108, 219] on input at bounding box center [136, 219] width 146 height 11
type input "Whitman Cabinet"
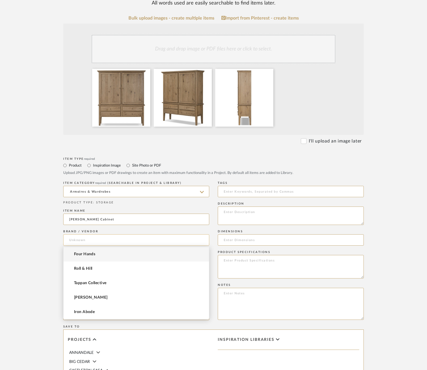
click at [102, 237] on input at bounding box center [136, 239] width 146 height 11
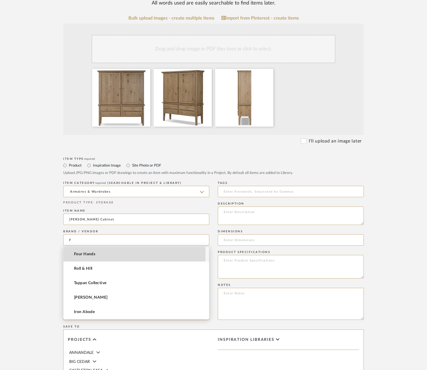
click at [95, 254] on span "Four Hands" at bounding box center [84, 254] width 21 height 5
type input "Four Hands"
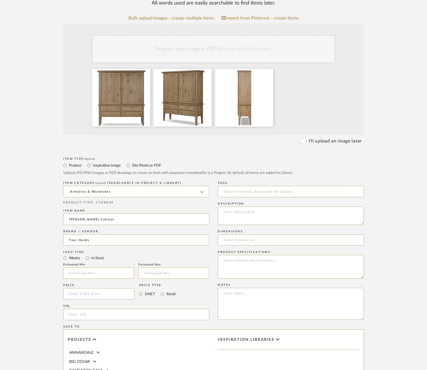
click at [101, 252] on div "Lead Time" at bounding box center [136, 251] width 146 height 3
click at [98, 258] on label "In Stock" at bounding box center [98, 258] width 14 height 6
click at [91, 258] on input "In Stock" at bounding box center [87, 258] width 7 height 7
radio input "true"
click at [99, 298] on input at bounding box center [98, 293] width 71 height 11
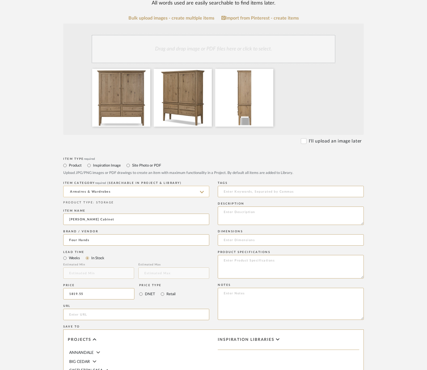
paste input "."
type input "$∞"
click at [84, 312] on input "url" at bounding box center [136, 314] width 146 height 11
paste input "https://fourhands.com/product/243402-002"
type input "https://fourhands.com/product/243402-002"
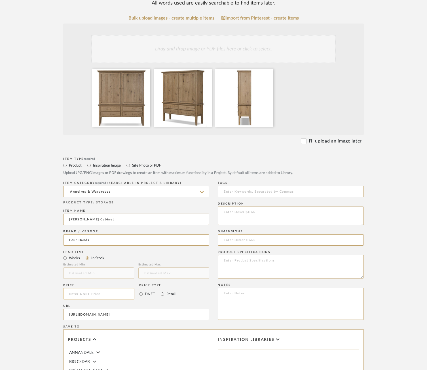
click at [81, 297] on input at bounding box center [98, 293] width 71 height 11
type input "$1,819.55"
click at [241, 214] on textarea at bounding box center [291, 216] width 146 height 18
click at [273, 224] on textarea at bounding box center [291, 216] width 146 height 18
paste textarea "Crafted from worn oak for a found, heritage look, naturally beautiful cabinetry…"
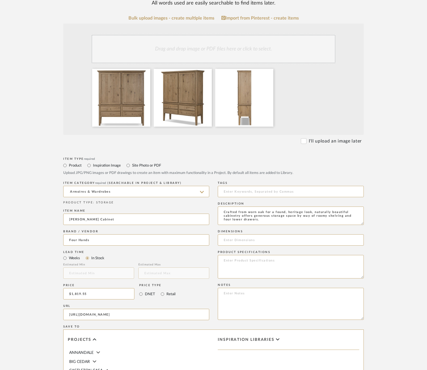
type textarea "Crafted from worn oak for a found, heritage look, naturally beautiful cabinetry…"
click at [292, 239] on input at bounding box center [291, 239] width 146 height 11
type input "64"W x 19"D x 73.75"H"
click at [72, 293] on input "$1,819.55" at bounding box center [98, 293] width 71 height 11
click at [72, 293] on input "1819.55" at bounding box center [98, 293] width 71 height 11
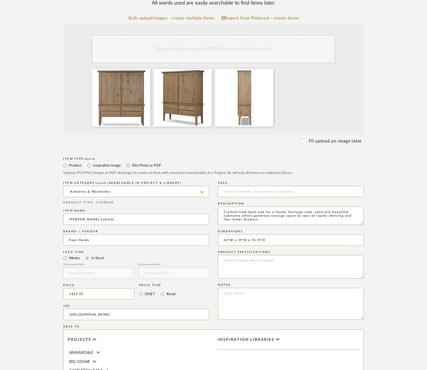
type input "$1,819.55"
click at [281, 252] on div "Product Specifications" at bounding box center [291, 251] width 146 height 3
click at [257, 266] on textarea at bounding box center [291, 267] width 146 height 24
paste textarea "Item Number 243402-002 Colors Worn Oak, Worn Oak Veneer Materials Solid Oak, Th…"
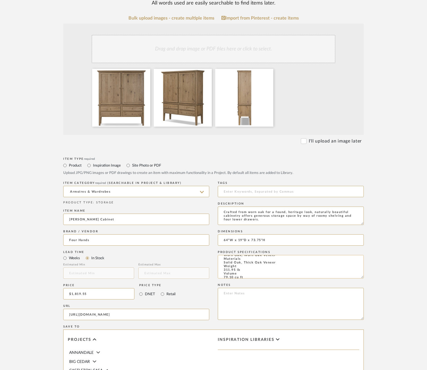
click at [223, 261] on textarea "Item Number 243402-002 Colors Worn Oak, Worn Oak Veneer Materials Solid Oak, Th…" at bounding box center [291, 267] width 146 height 24
click at [224, 266] on textarea "Item Number 243402-002 Colors Worn Oak, Worn Oak Veneer Materials: Solid Oak, T…" at bounding box center [291, 267] width 146 height 24
click at [223, 271] on textarea "Item Number 243402-002 Colors Worn Oak, Worn Oak Veneer Materials: Solid Oak, T…" at bounding box center [291, 267] width 146 height 24
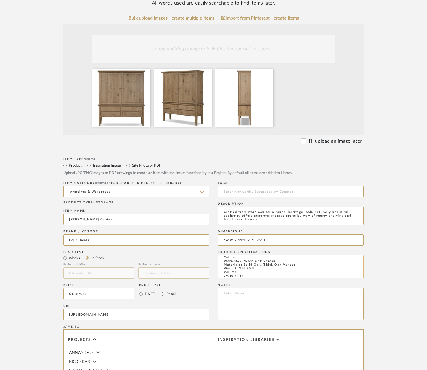
click at [222, 273] on textarea "Item Number 243402-002 Colors Worn Oak, Worn Oak Veneer Materials: Solid Oak, T…" at bounding box center [291, 267] width 146 height 24
click at [223, 263] on textarea "Item Number 243402-002 Colors Worn Oak, Worn Oak Veneer Materials: Solid Oak, T…" at bounding box center [291, 267] width 146 height 24
click at [223, 259] on textarea "Item Number 243402-002 Colors: Worn Oak, Worn Oak Veneer Materials: Solid Oak, …" at bounding box center [291, 267] width 146 height 24
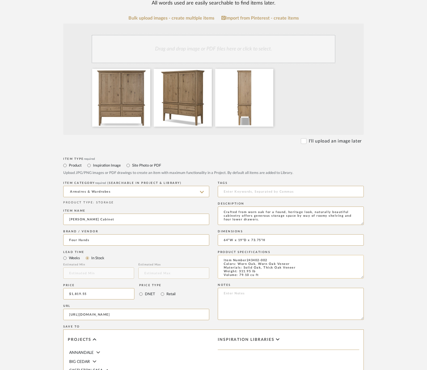
scroll to position [0, 0]
type textarea "Item Number: 243402-002 Colors: Worn Oak, Worn Oak Veneer Materials: Solid Oak,…"
click at [378, 266] on form "Bulk upload images - create multiple items Import from Pinterest - create items…" at bounding box center [213, 251] width 361 height 471
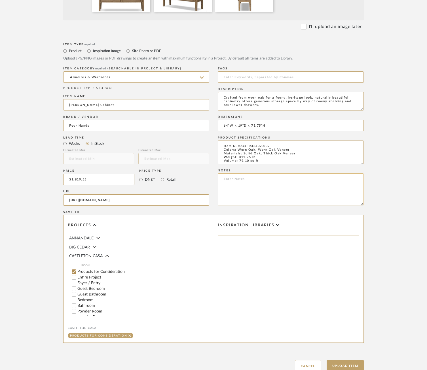
scroll to position [256, 0]
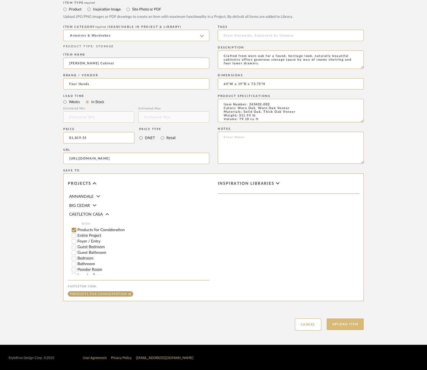
click at [347, 327] on button "Upload Item" at bounding box center [344, 324] width 37 height 12
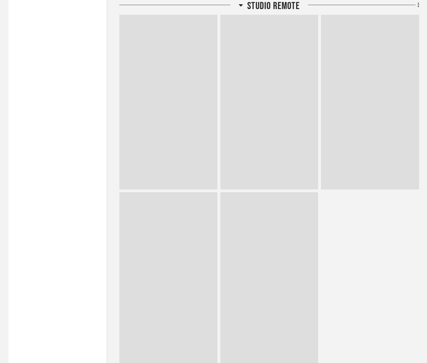
scroll to position [6175, 0]
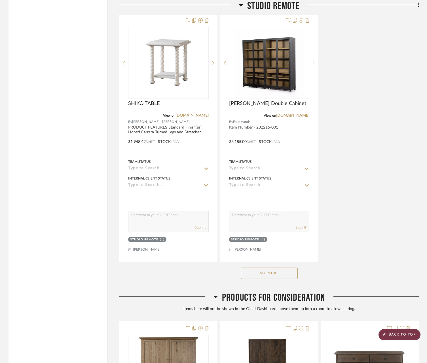
click at [408, 337] on scroll-to-top-button "BACK TO TOP" at bounding box center [399, 334] width 42 height 11
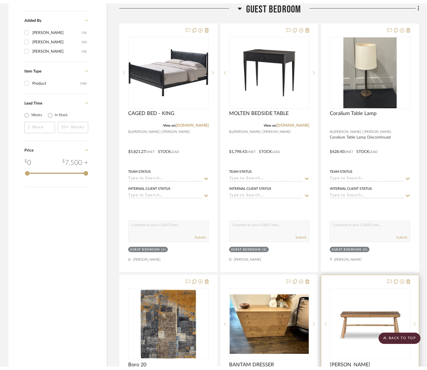
scroll to position [0, 0]
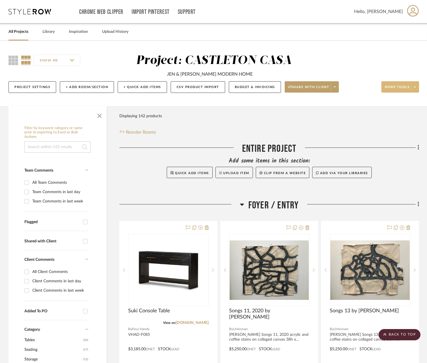
click at [408, 90] on span "More tools" at bounding box center [396, 89] width 25 height 8
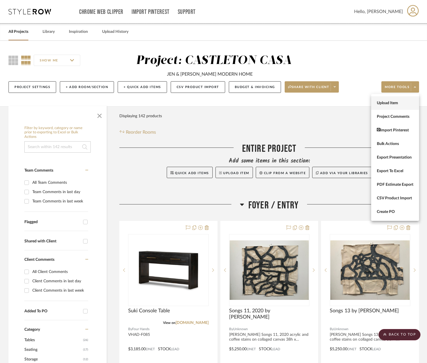
click at [403, 100] on button "Upload Item" at bounding box center [395, 103] width 48 height 14
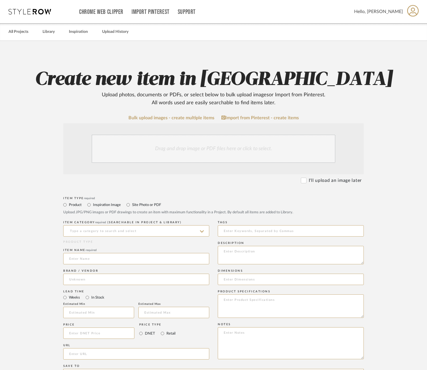
click at [205, 147] on div "Drag and drop image or PDF files here or click to select." at bounding box center [213, 149] width 244 height 28
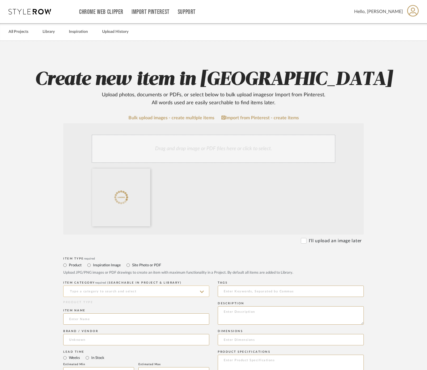
click at [140, 291] on input at bounding box center [136, 291] width 146 height 11
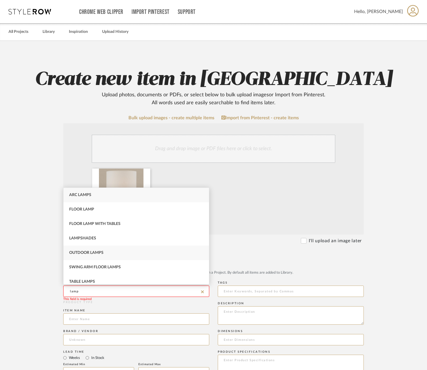
scroll to position [16, 0]
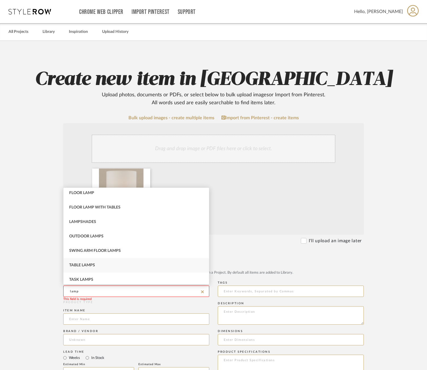
click at [114, 263] on div "Table Lamps" at bounding box center [135, 265] width 145 height 14
type input "Table Lamps"
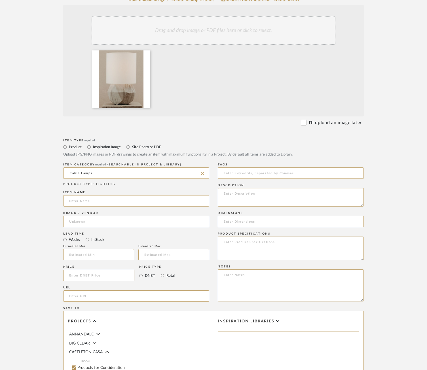
scroll to position [119, 0]
click at [110, 199] on input at bounding box center [136, 199] width 146 height 11
type input "Geode Lamp"
click at [110, 218] on input at bounding box center [136, 220] width 146 height 11
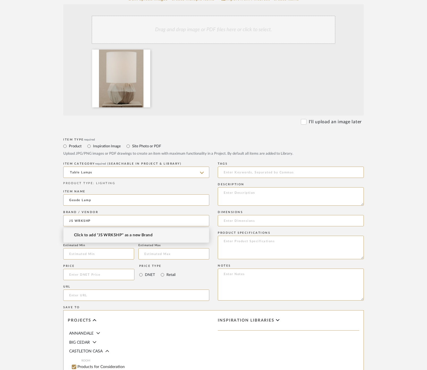
type input "JS WRKSHP"
click at [111, 235] on span "Click to add "JS WRKSHP" as a new Brand" at bounding box center [113, 235] width 78 height 5
click at [98, 247] on div "Estimated Min" at bounding box center [98, 253] width 71 height 19
click at [99, 256] on input "text" at bounding box center [98, 253] width 71 height 11
type input "14"
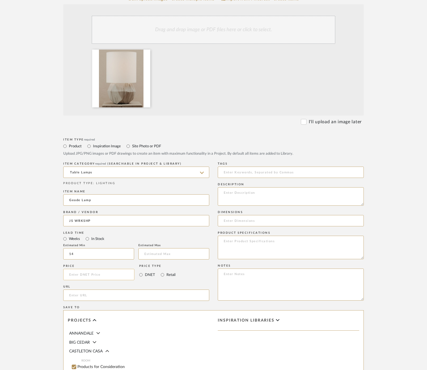
click at [89, 276] on input at bounding box center [98, 274] width 71 height 11
type input "$1,625.00"
click at [176, 276] on div "Price $1,625.00 Price Type DNET Retail" at bounding box center [136, 273] width 146 height 21
click at [168, 274] on label "Retail" at bounding box center [171, 275] width 10 height 6
click at [166, 274] on input "Retail" at bounding box center [162, 274] width 7 height 7
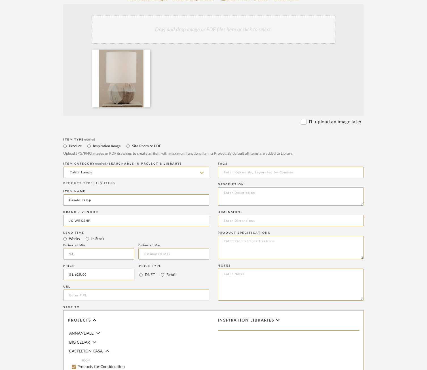
radio input "true"
click at [81, 297] on input "url" at bounding box center [136, 295] width 146 height 11
paste input "https://jswrkshp.com/product/geode-lamp/"
type input "https://jswrkshp.com/product/geode-lamp/"
click at [246, 196] on textarea at bounding box center [291, 196] width 146 height 18
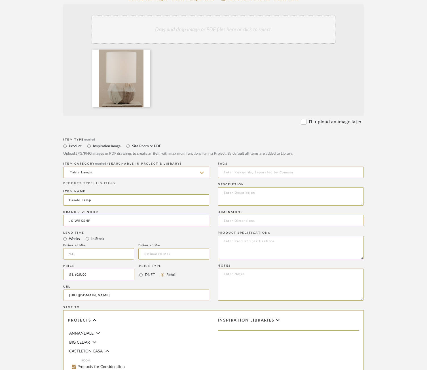
click at [254, 216] on input at bounding box center [291, 220] width 146 height 11
type input "Base: 11"Ø x 10"H, Shade: 12"Ø x 12"H, Overall: 21"H"
click at [248, 248] on textarea at bounding box center [291, 248] width 146 height 24
click at [252, 252] on textarea "Materials: Black stoneware, antiqued brass, fabric-wrapped cord with inline dim…" at bounding box center [291, 248] width 146 height 24
click at [282, 256] on textarea "Materials: Black stoneware, antiqued brass, fabric-wrapped cord with inline dim…" at bounding box center [291, 248] width 146 height 24
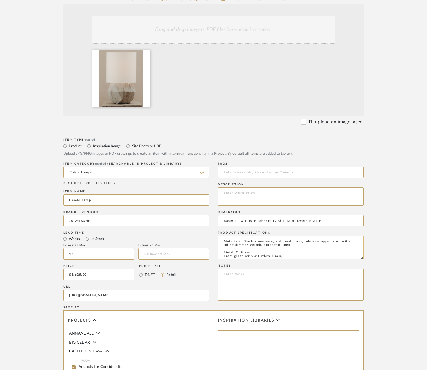
scroll to position [2, 0]
click at [280, 254] on textarea "Materials: Black stoneware, antiqued brass, fabric-wrapped cord with inline dim…" at bounding box center [291, 248] width 146 height 24
click at [252, 256] on textarea "Materials: Black stoneware, antiqued brass, fabric-wrapped cord with inline dim…" at bounding box center [291, 248] width 146 height 24
click at [254, 254] on textarea "Materials: Black stoneware, antiqued brass, fabric-wrapped cord with inline dim…" at bounding box center [291, 248] width 146 height 24
click at [290, 257] on textarea "Materials: Black stoneware, antiqued brass, fabric-wrapped cord with inline dim…" at bounding box center [291, 248] width 146 height 24
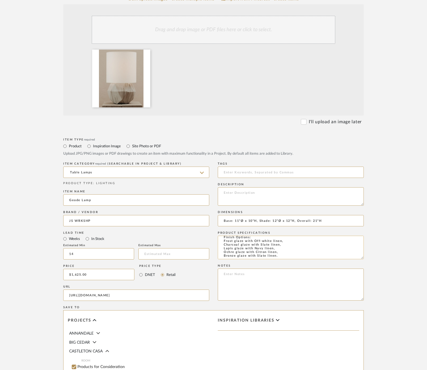
scroll to position [20, 0]
type textarea "Materials: Black stoneware, antiqued brass, fabric-wrapped cord with inline dim…"
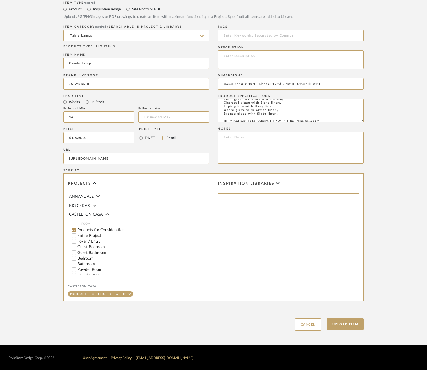
click at [41, 256] on form "Bulk upload images - create multiple items Import from Pinterest - create items…" at bounding box center [213, 94] width 361 height 471
click at [73, 227] on input "Products for Consideration" at bounding box center [74, 230] width 6 height 6
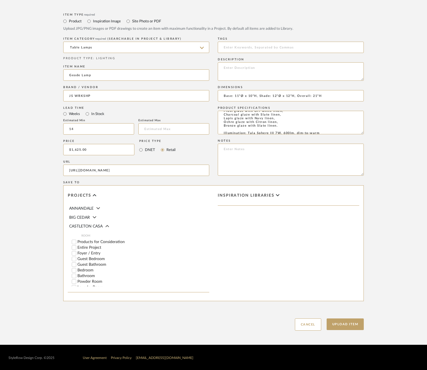
scroll to position [253, 0]
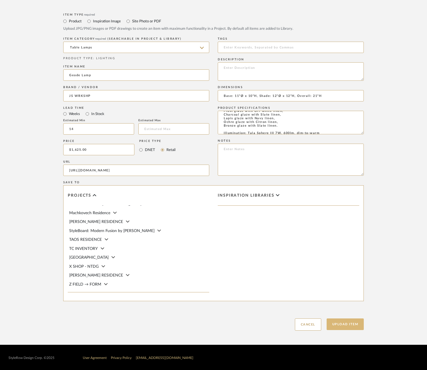
click at [358, 320] on button "Upload Item" at bounding box center [344, 324] width 37 height 12
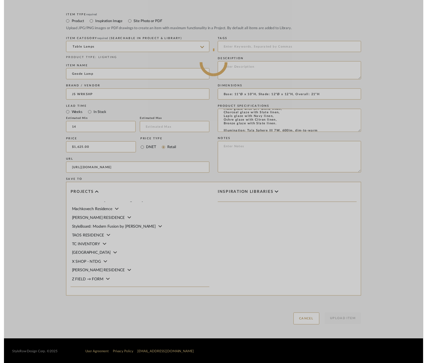
scroll to position [0, 0]
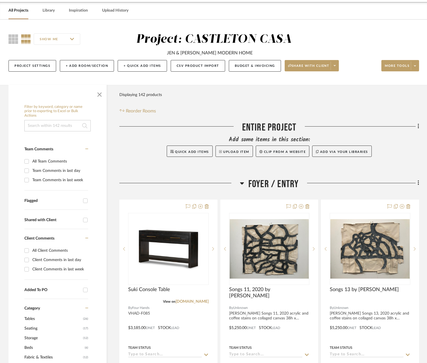
scroll to position [23, 0]
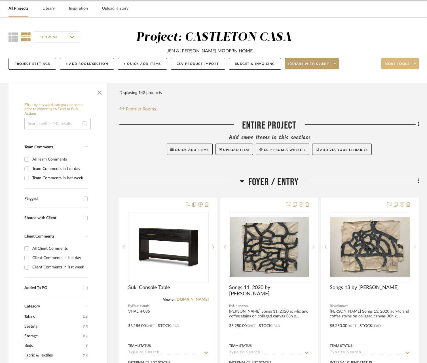
click at [403, 63] on span "More tools" at bounding box center [396, 66] width 25 height 8
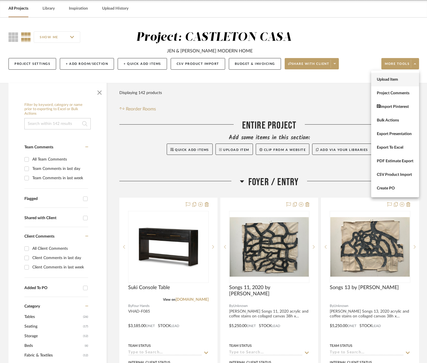
click at [387, 79] on span "Upload Item" at bounding box center [394, 79] width 37 height 5
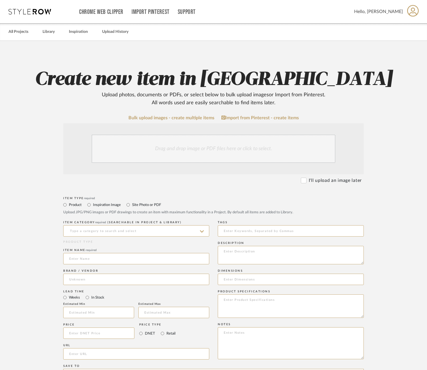
click at [198, 143] on div "Drag and drop image or PDF files here or click to select." at bounding box center [213, 149] width 244 height 28
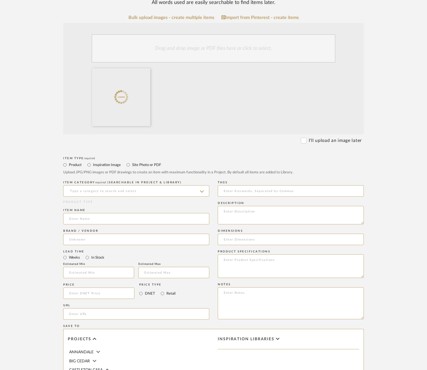
scroll to position [102, 0]
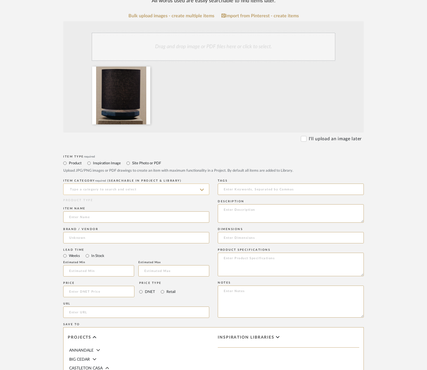
click at [177, 188] on input at bounding box center [136, 189] width 146 height 11
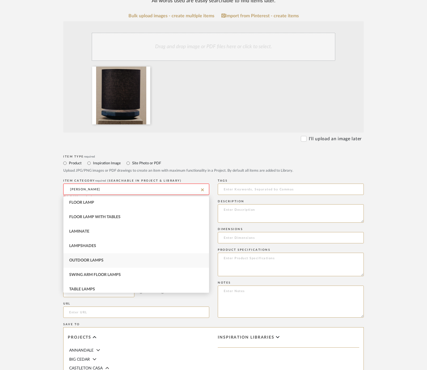
scroll to position [23, 0]
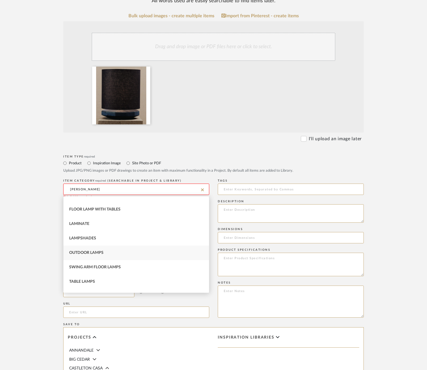
click at [129, 280] on div "Table Lamps" at bounding box center [135, 281] width 145 height 14
type input "Table Lamps"
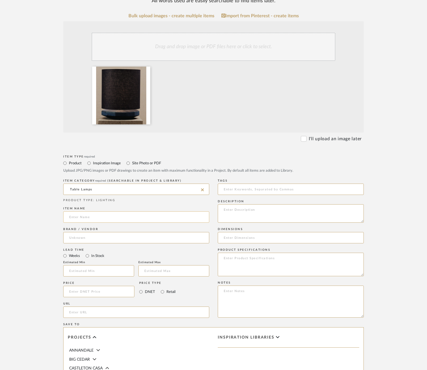
click at [127, 213] on input at bounding box center [136, 216] width 146 height 11
type input "Radian Lamp"
click at [110, 237] on input at bounding box center [136, 237] width 146 height 11
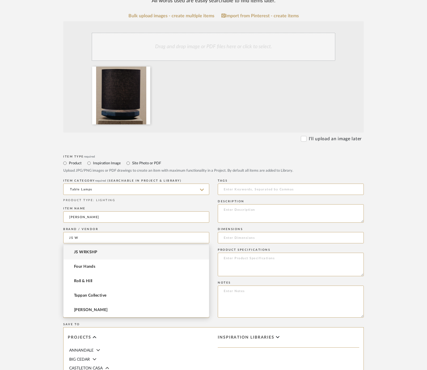
click at [103, 254] on mat-option "JS WRKSHP" at bounding box center [135, 252] width 145 height 14
type input "JS WRKSHP"
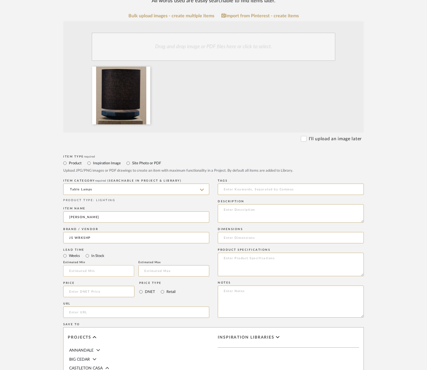
click at [92, 272] on input at bounding box center [98, 270] width 71 height 11
type input "14"
click at [101, 295] on input at bounding box center [98, 291] width 71 height 11
type input "$1,750.00"
click at [169, 291] on label "Retail" at bounding box center [171, 292] width 10 height 6
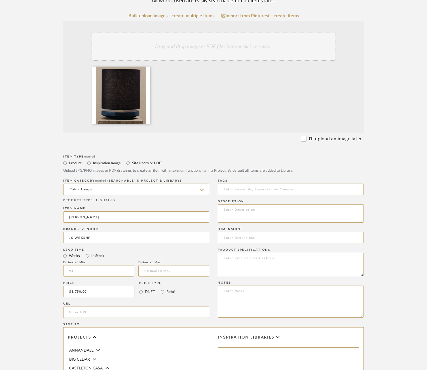
click at [166, 291] on input "Retail" at bounding box center [162, 291] width 7 height 7
radio input "true"
click at [99, 312] on input "url" at bounding box center [136, 312] width 146 height 11
paste input "https://jswrkshp.com/product/radian-lamp/"
type input "https://jswrkshp.com/product/radian-lamp/"
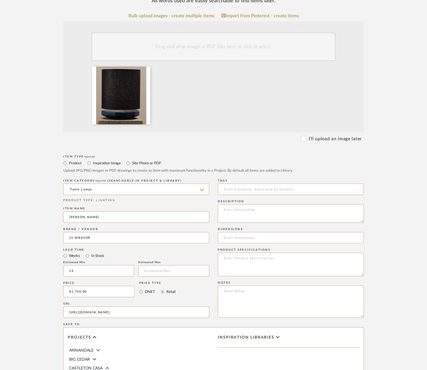
click at [214, 273] on div "Item Type required Product Inspiration Image Site Photo or PDF Upload JPG/PNG i…" at bounding box center [213, 319] width 300 height 331
click at [260, 219] on textarea at bounding box center [291, 213] width 146 height 18
click at [263, 236] on input at bounding box center [291, 237] width 146 height 11
type input "Base: 13"Ø x 4"H, Shade: 14"Ø x 14"H, Overall: 18"H"
click at [271, 277] on div "Product Specifications" at bounding box center [291, 263] width 146 height 33
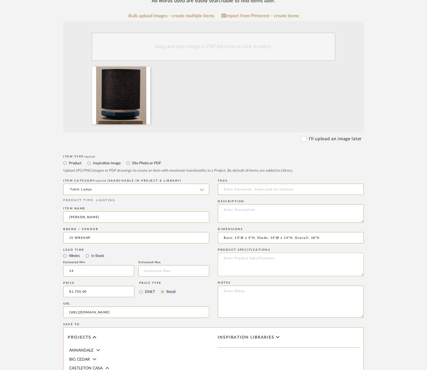
click at [268, 261] on textarea at bounding box center [291, 265] width 146 height 24
paste textarea "Materials Black stoneware Antiqued brass Fabric-wrapped cord with inline dimmer…"
drag, startPoint x: 359, startPoint y: 273, endPoint x: 360, endPoint y: 288, distance: 14.5
click at [360, 288] on div "Tags Description Dimensions Base: 13"Ø x 4"H, Shade: 14"Ø x 14"H, Overall: 18"H…" at bounding box center [291, 250] width 146 height 144
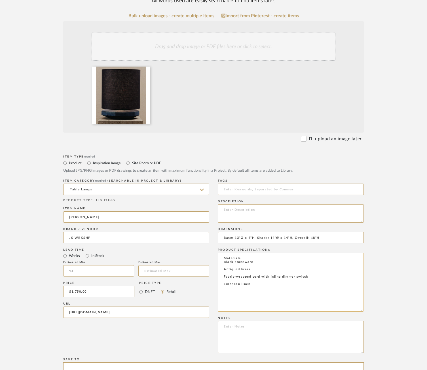
scroll to position [0, 0]
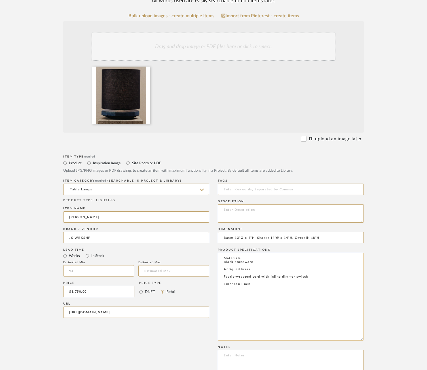
drag, startPoint x: 360, startPoint y: 273, endPoint x: 353, endPoint y: 343, distance: 70.4
click at [353, 340] on textarea "Materials Black stoneware Antiqued brass Fabric-wrapped cord with inline dimmer…" at bounding box center [291, 297] width 146 height 88
click at [221, 262] on textarea "Materials Black stoneware Antiqued brass Fabric-wrapped cord with inline dimmer…" at bounding box center [291, 299] width 146 height 93
click at [221, 266] on textarea "Materials: Black stoneware Antiqued brass Fabric-wrapped cord with inline dimme…" at bounding box center [291, 299] width 146 height 93
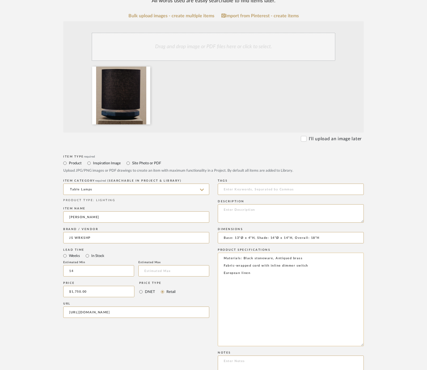
click at [223, 265] on textarea "Materials: Black stoneware, Antiqued brass Fabric-wrapped cord with inline dimm…" at bounding box center [291, 299] width 146 height 93
click at [224, 269] on textarea "Materials: Black stoneware, Antiqued brass, Fabric-wrapped cord with inline dim…" at bounding box center [291, 299] width 146 height 93
click at [265, 275] on textarea "Materials: Black stoneware, Antiqued brass, Fabric-wrapped cord with inline dim…" at bounding box center [291, 299] width 146 height 93
paste textarea "Finish Options Frost glaze with Off-White linen Charcoal glaze with Slate linen…"
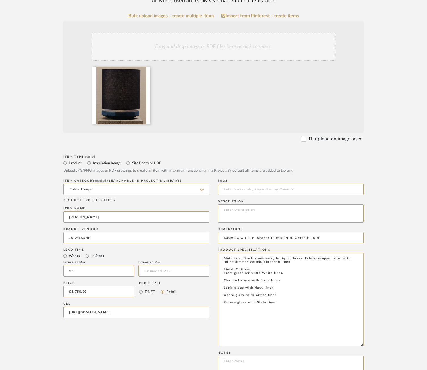
click at [223, 278] on textarea "Materials: Black stoneware, Antiqued brass, Fabric-wrapped cord with inline dim…" at bounding box center [291, 299] width 146 height 93
click at [286, 286] on textarea "Materials: Black stoneware, Antiqued brass, Fabric-wrapped cord with inline dim…" at bounding box center [291, 299] width 146 height 93
paste textarea "Illumination Tala Sphere III 7W, 600lm, dim-to-warm"
type textarea "Materials: Black stoneware, Antiqued brass, Fabric-wrapped cord with inline dim…"
click at [400, 288] on upload-items "Create new item in CASTLETON CASA Upload photos, documents or PDFs, or select b…" at bounding box center [213, 253] width 427 height 629
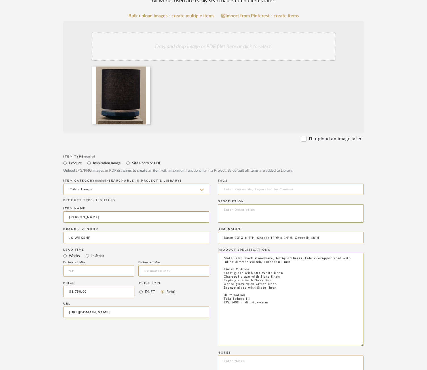
scroll to position [325, 0]
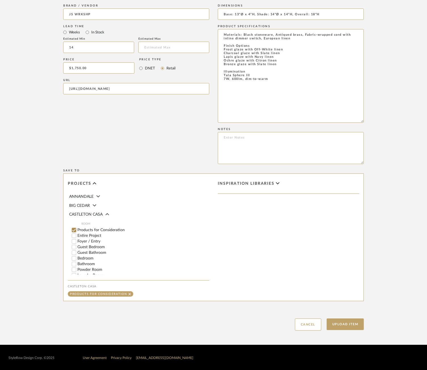
click at [99, 228] on label "Products for Consideration" at bounding box center [143, 230] width 132 height 4
click at [77, 227] on input "Products for Consideration" at bounding box center [74, 230] width 6 height 6
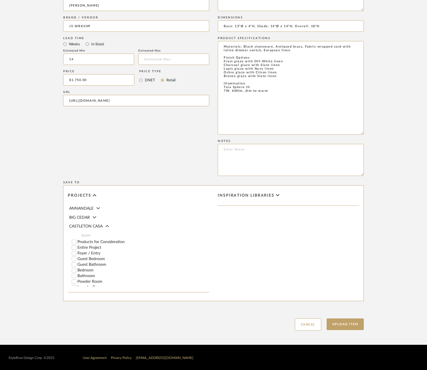
scroll to position [253, 0]
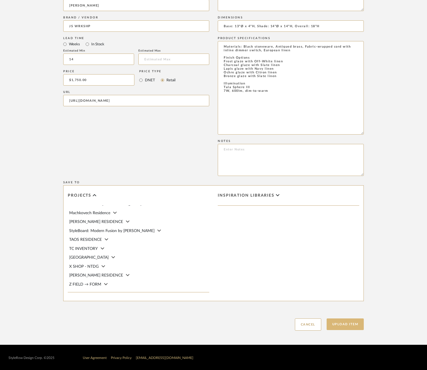
click at [337, 324] on button "Upload Item" at bounding box center [344, 324] width 37 height 12
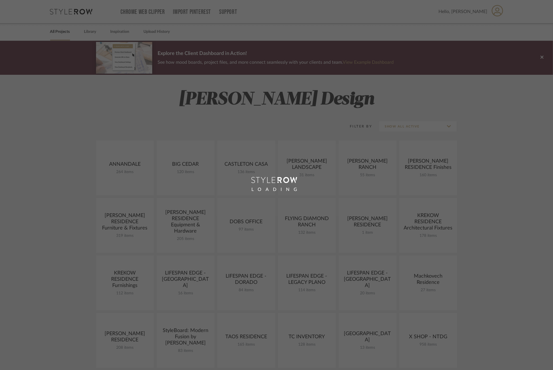
click at [98, 31] on div "LOADING" at bounding box center [276, 185] width 553 height 370
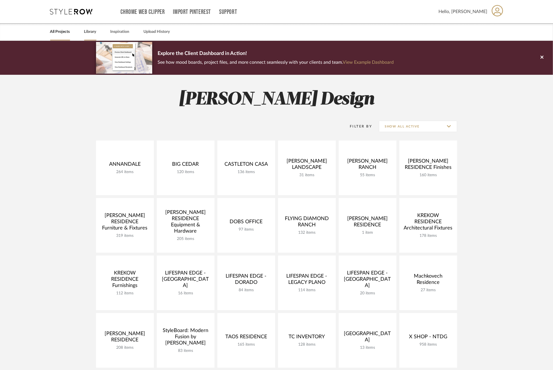
click at [90, 33] on link "Library" at bounding box center [90, 32] width 12 height 8
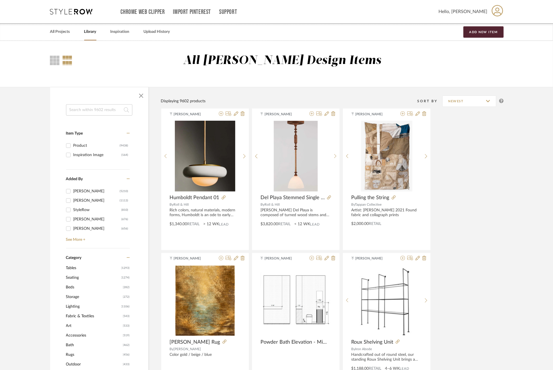
click at [78, 108] on input at bounding box center [99, 109] width 66 height 11
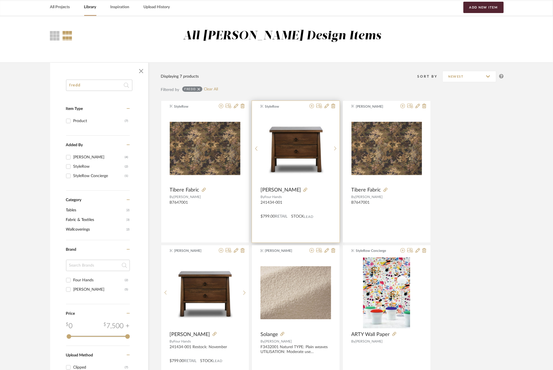
scroll to position [24, 0]
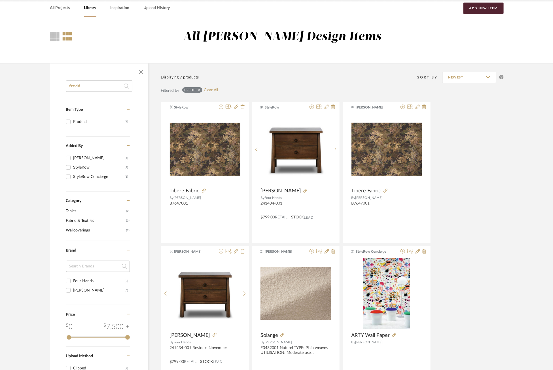
type input "fredd"
click at [311, 107] on icon at bounding box center [311, 107] width 5 height 5
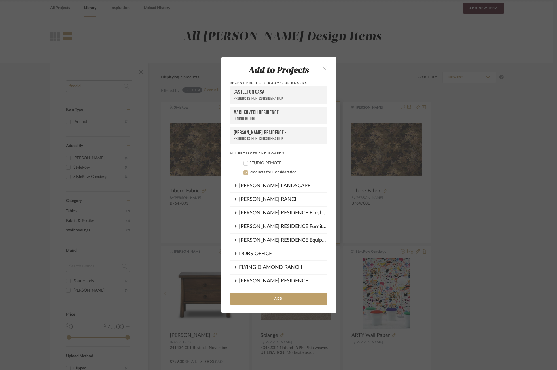
scroll to position [195, 0]
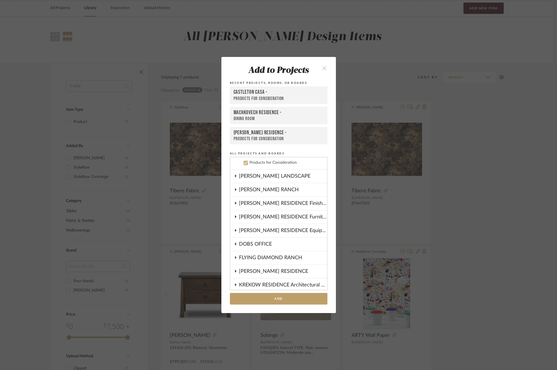
click at [325, 68] on icon "close" at bounding box center [324, 68] width 5 height 5
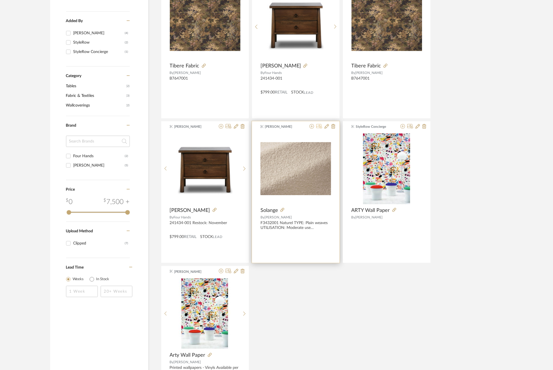
scroll to position [150, 0]
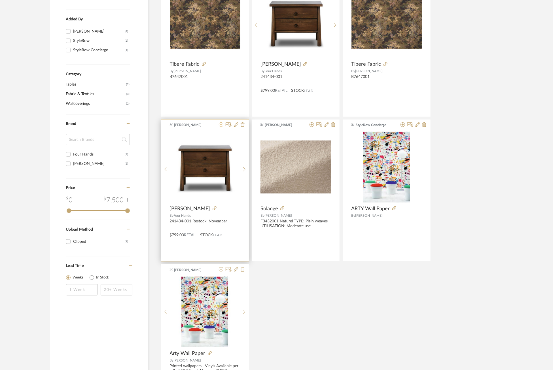
click at [221, 124] on icon at bounding box center [221, 124] width 5 height 5
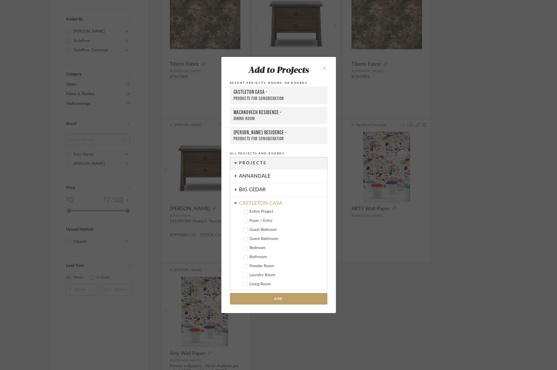
scroll to position [0, 0]
click at [278, 298] on button "Add" at bounding box center [278, 299] width 97 height 12
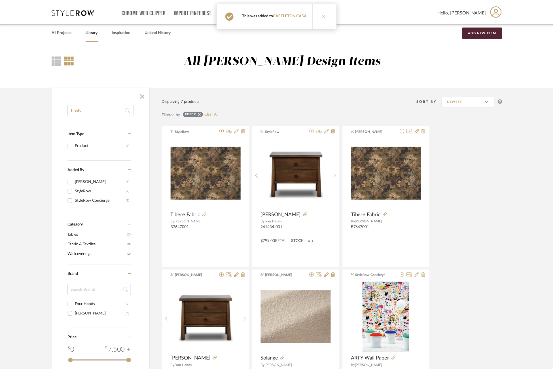
scroll to position [150, 0]
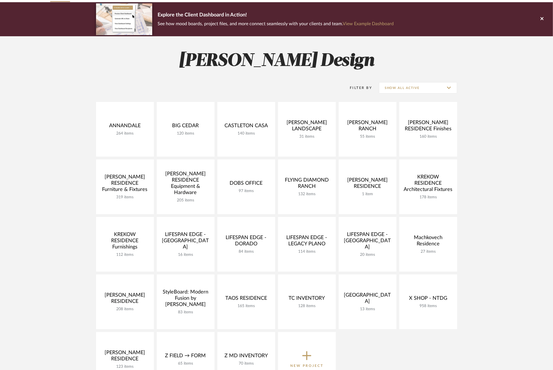
scroll to position [44, 0]
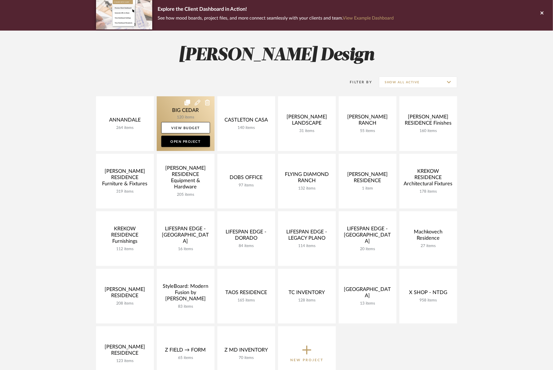
click at [172, 116] on link at bounding box center [186, 123] width 58 height 55
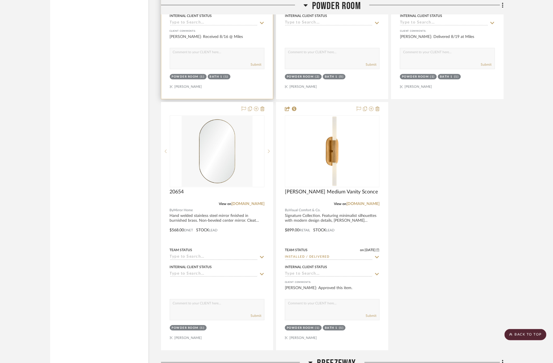
scroll to position [1929, 0]
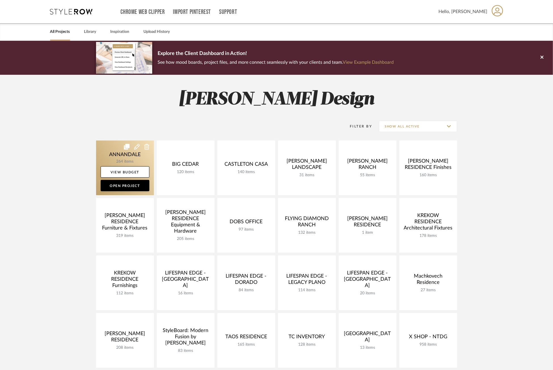
click at [107, 154] on link at bounding box center [125, 168] width 58 height 55
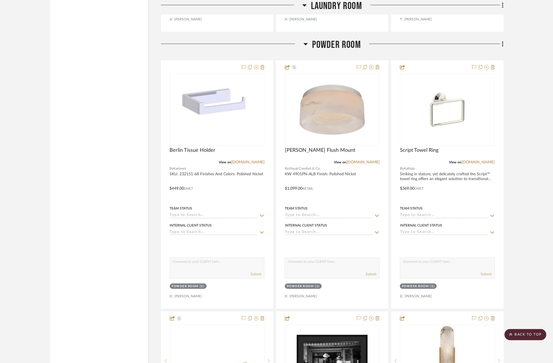
scroll to position [9727, 0]
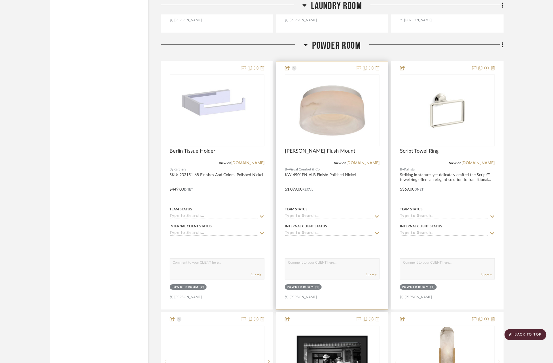
click at [359, 66] on icon at bounding box center [358, 68] width 5 height 5
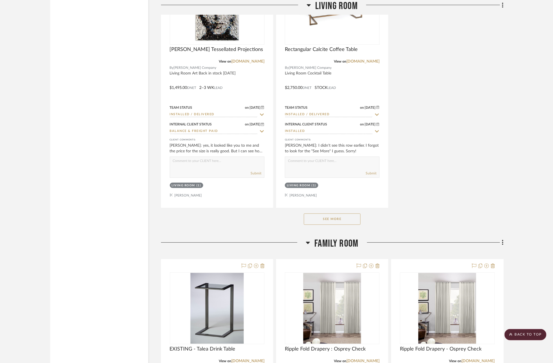
scroll to position [4442, 10]
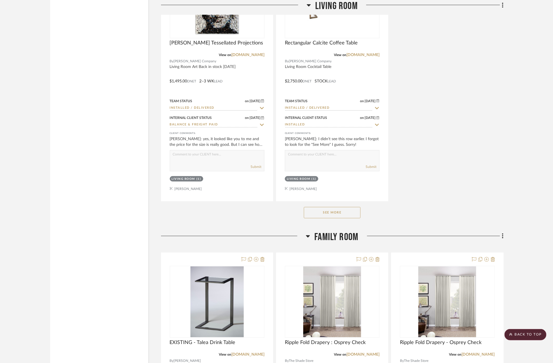
click at [331, 207] on button "See More" at bounding box center [332, 212] width 57 height 11
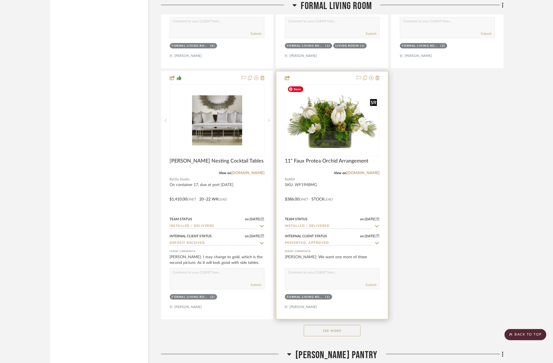
scroll to position [2191, 4]
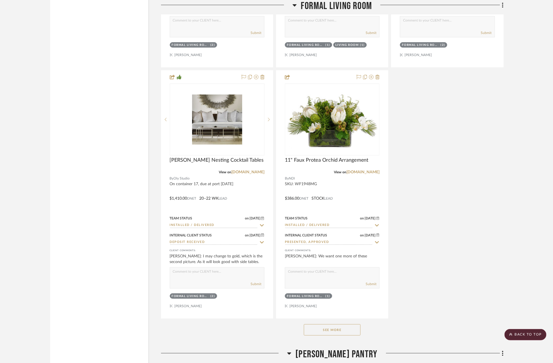
click at [324, 324] on button "See More" at bounding box center [332, 329] width 57 height 11
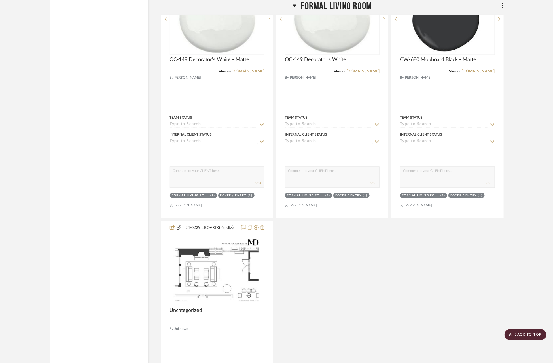
scroll to position [3803, 0]
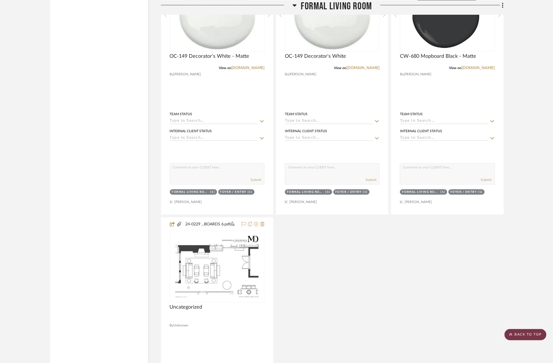
click at [518, 330] on scroll-to-top-button "BACK TO TOP" at bounding box center [525, 334] width 42 height 11
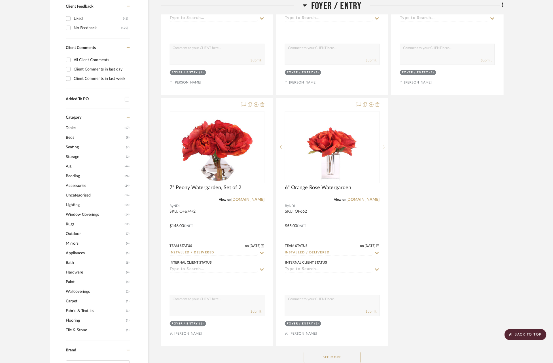
scroll to position [660, 0]
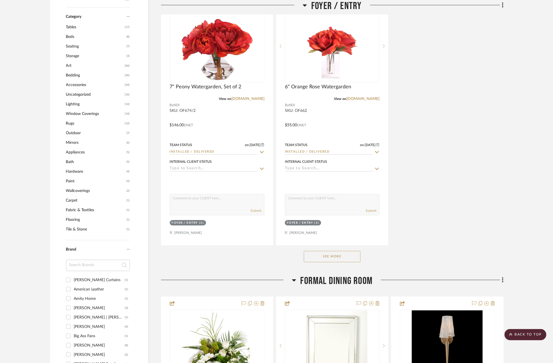
click at [74, 101] on span "Lighting" at bounding box center [94, 104] width 57 height 10
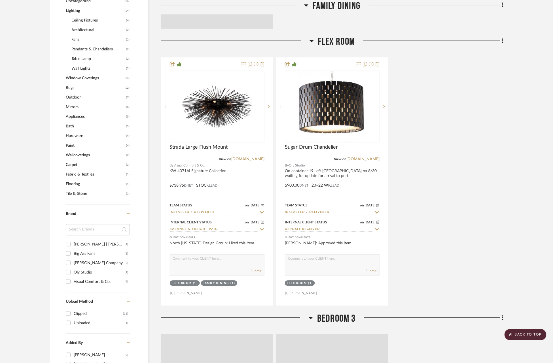
scroll to position [567, 0]
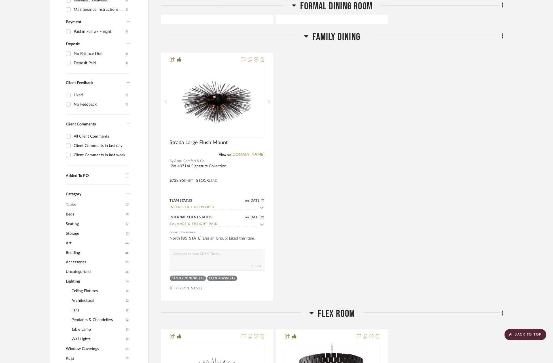
scroll to position [0, 2]
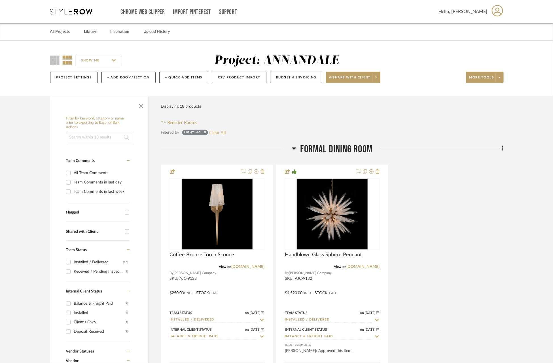
click at [217, 130] on button "Clear All" at bounding box center [217, 132] width 17 height 7
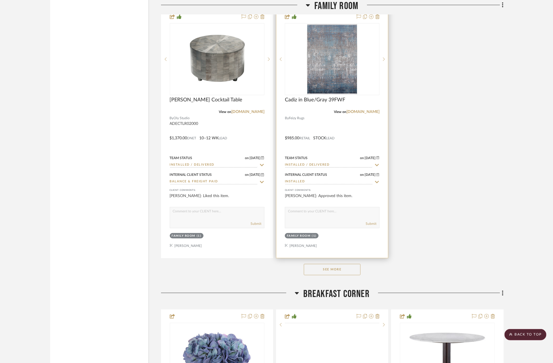
scroll to position [7703, 0]
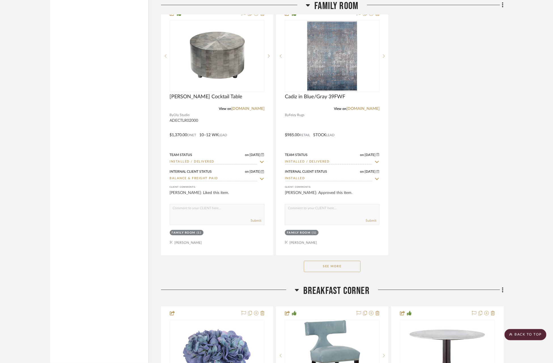
click at [325, 261] on button "See More" at bounding box center [332, 266] width 57 height 11
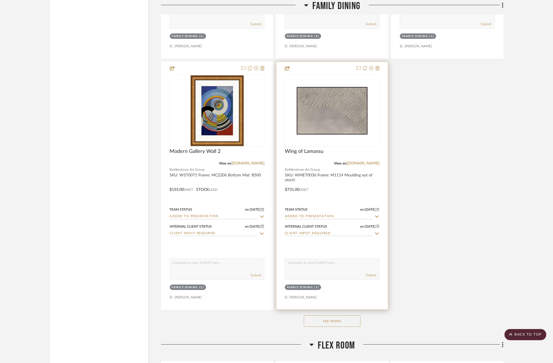
scroll to position [9793, 2]
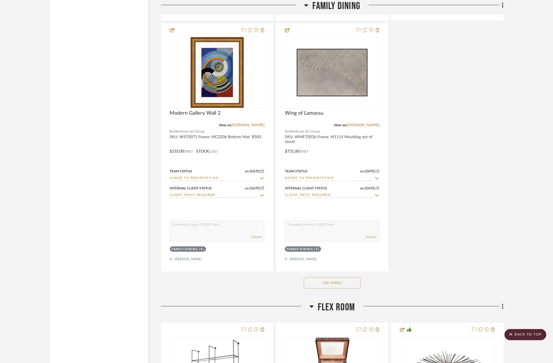
click at [331, 277] on button "See More" at bounding box center [332, 282] width 57 height 11
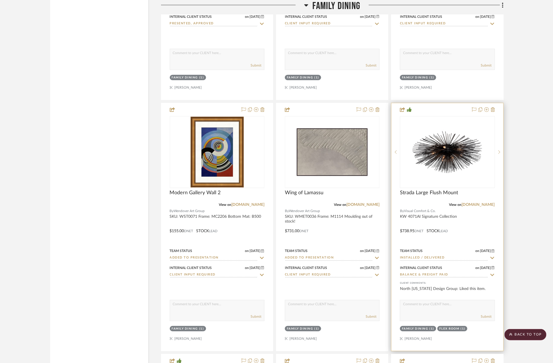
scroll to position [9715, 2]
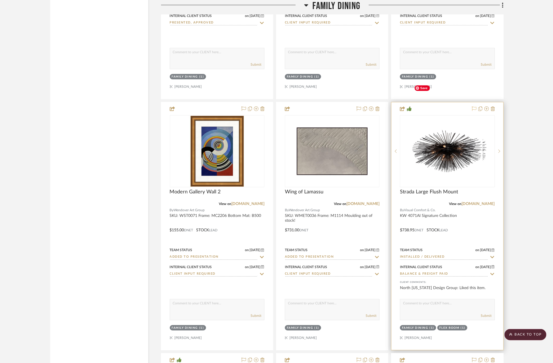
click at [472, 107] on icon at bounding box center [474, 109] width 5 height 5
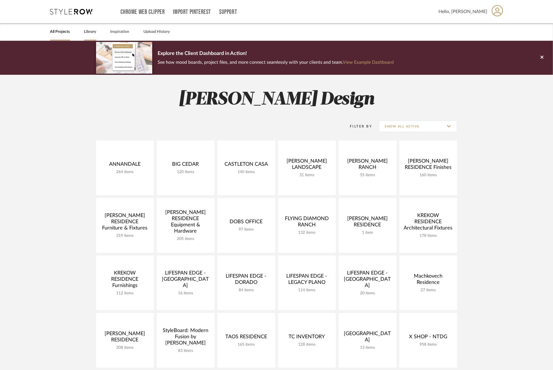
click at [95, 29] on link "Library" at bounding box center [90, 32] width 12 height 8
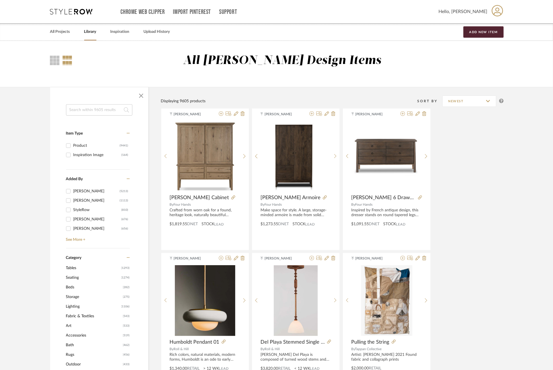
click at [99, 111] on input at bounding box center [99, 109] width 66 height 11
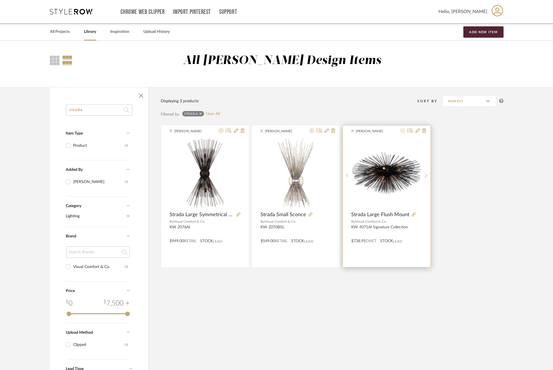
type input "strada"
click at [403, 130] on icon at bounding box center [402, 130] width 5 height 5
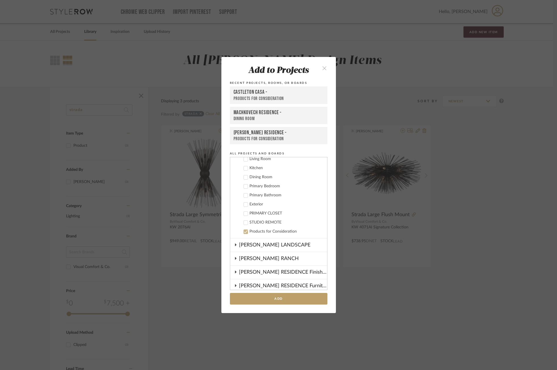
scroll to position [127, 0]
click at [244, 229] on icon at bounding box center [246, 230] width 4 height 4
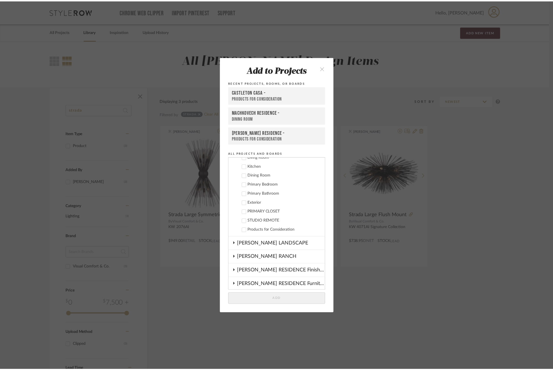
scroll to position [0, 0]
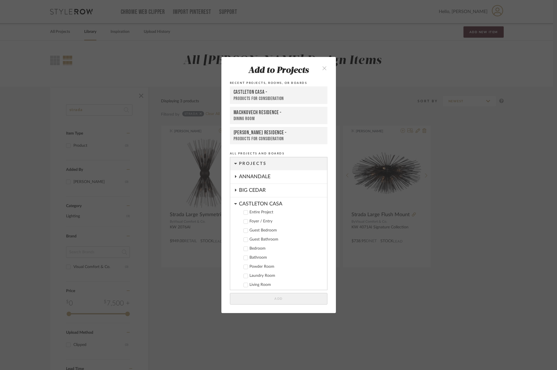
click at [239, 205] on div "CASTLETON CASA" at bounding box center [283, 202] width 88 height 10
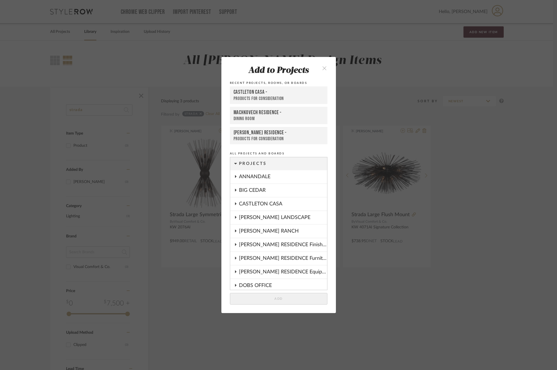
click at [248, 173] on div "ANNANDALE" at bounding box center [283, 176] width 88 height 13
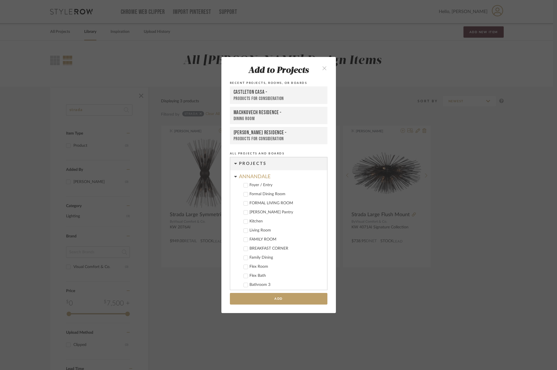
click at [257, 239] on div "FAMILY ROOM" at bounding box center [285, 239] width 73 height 5
click at [269, 298] on button "Add" at bounding box center [278, 299] width 97 height 12
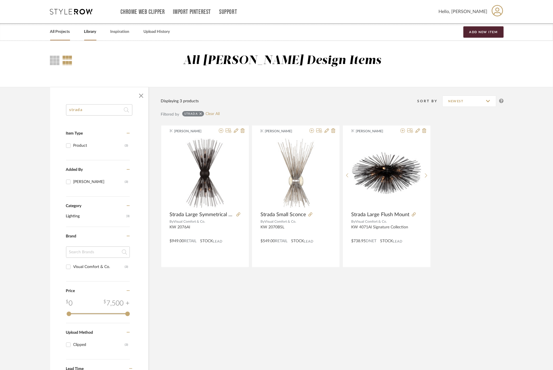
click at [58, 34] on link "All Projects" at bounding box center [60, 32] width 20 height 8
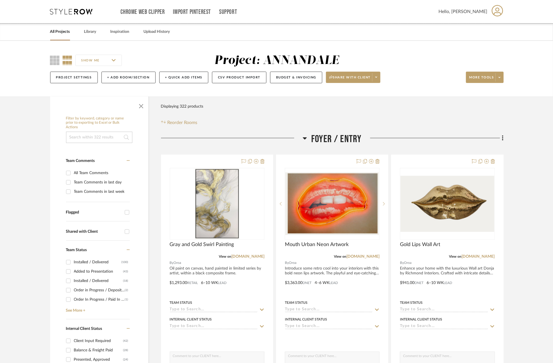
click at [88, 142] on input at bounding box center [99, 137] width 66 height 11
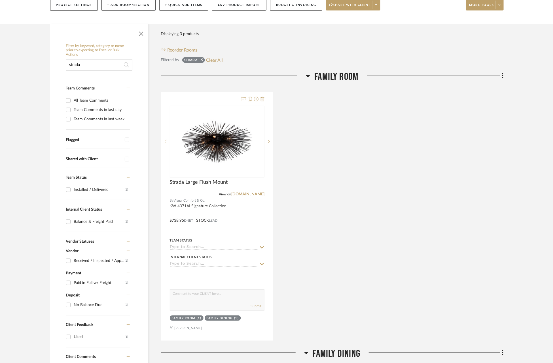
scroll to position [80, 4]
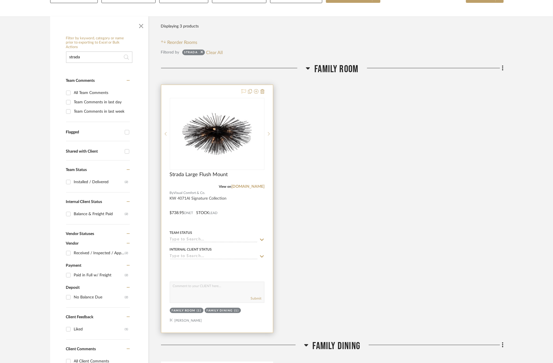
type input "strada"
click at [241, 91] on icon at bounding box center [243, 91] width 5 height 5
click at [214, 51] on button "Clear All" at bounding box center [214, 52] width 17 height 7
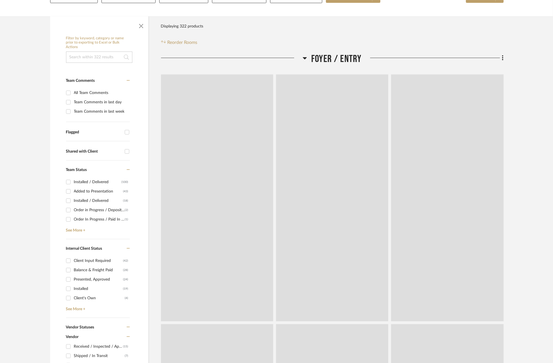
click at [122, 130] on input "Flagged" at bounding box center [126, 132] width 9 height 9
checkbox input "true"
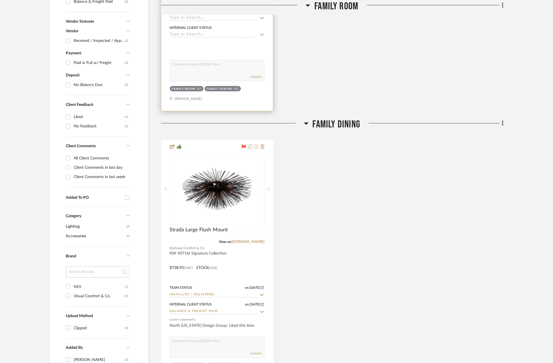
scroll to position [310, 4]
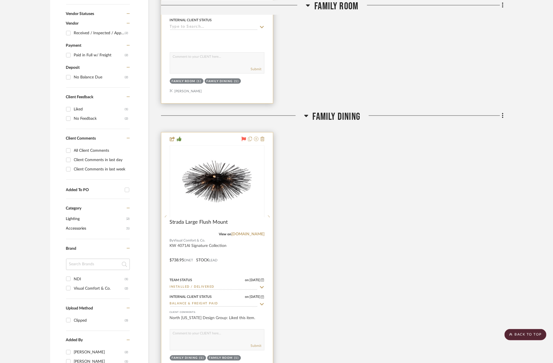
click at [241, 137] on icon at bounding box center [243, 139] width 5 height 5
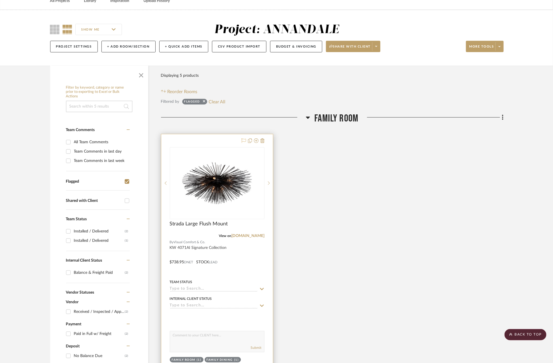
scroll to position [0, 4]
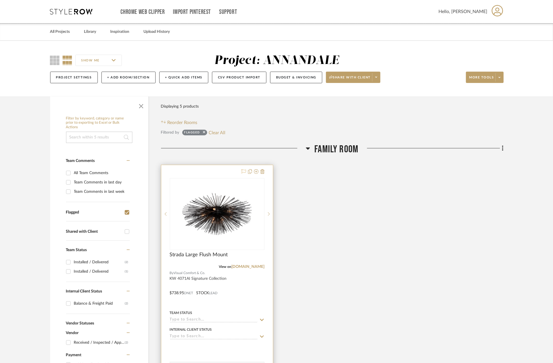
click at [241, 170] on icon at bounding box center [243, 171] width 5 height 5
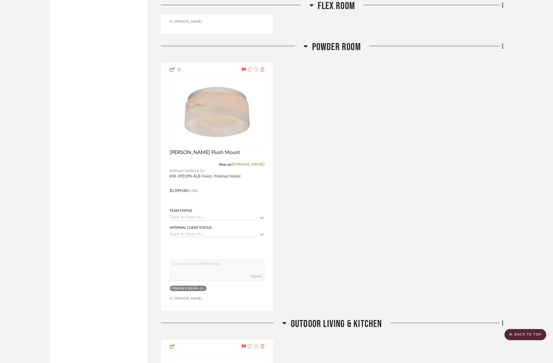
scroll to position [933, 0]
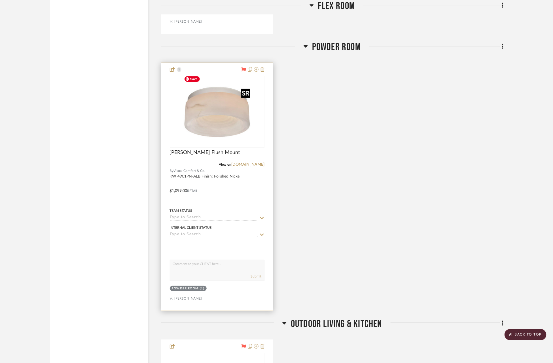
click at [223, 125] on img "0" at bounding box center [217, 111] width 71 height 71
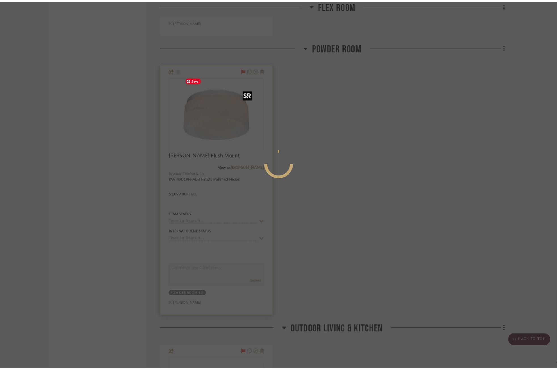
scroll to position [0, 0]
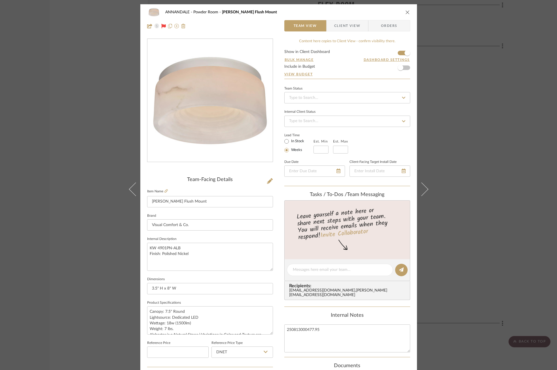
click at [386, 31] on div "ANNANDALE Powder Room [PERSON_NAME] Flush Mount Team View Client View Orders" at bounding box center [278, 19] width 276 height 30
click at [385, 26] on span "Orders" at bounding box center [388, 25] width 29 height 11
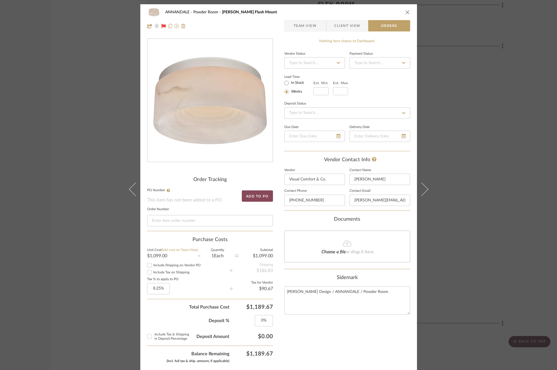
click at [256, 198] on button "Add to PO" at bounding box center [257, 195] width 31 height 11
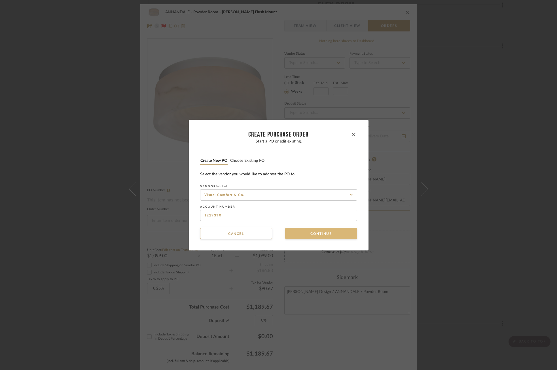
click at [327, 234] on button "Continue" at bounding box center [321, 233] width 72 height 11
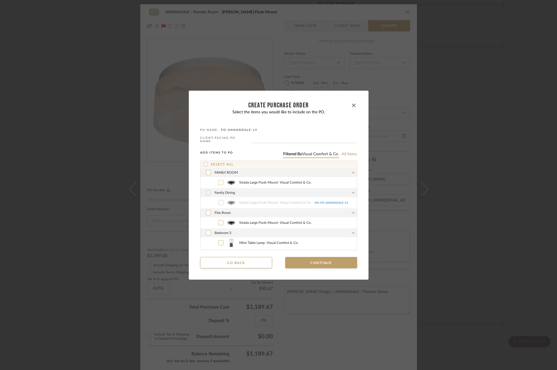
click at [267, 184] on label "Strada Large Flush Mount - Visual Comfort & Co." at bounding box center [285, 182] width 144 height 8
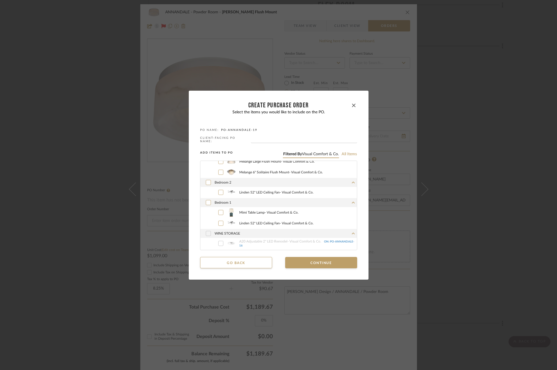
scroll to position [141, 0]
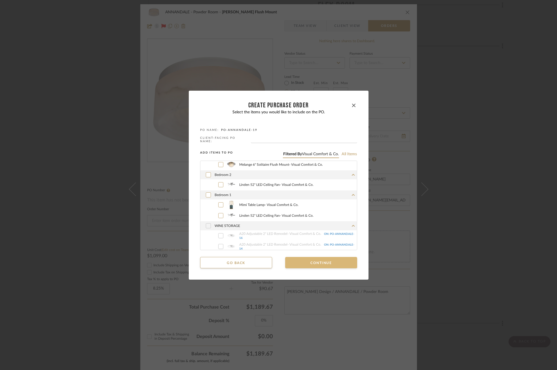
click at [317, 263] on button "Continue" at bounding box center [321, 262] width 72 height 11
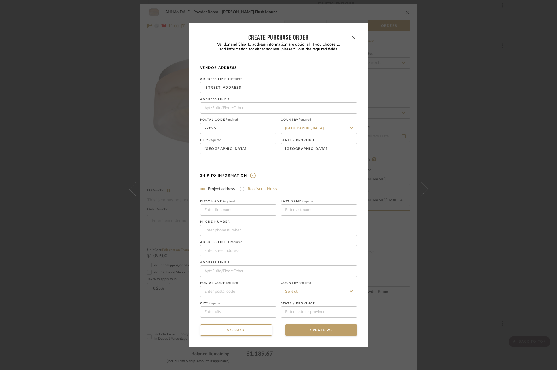
click at [262, 186] on label "Receiver address" at bounding box center [262, 189] width 29 height 6
click at [245, 186] on input "Receiver address" at bounding box center [242, 189] width 7 height 7
radio input "true"
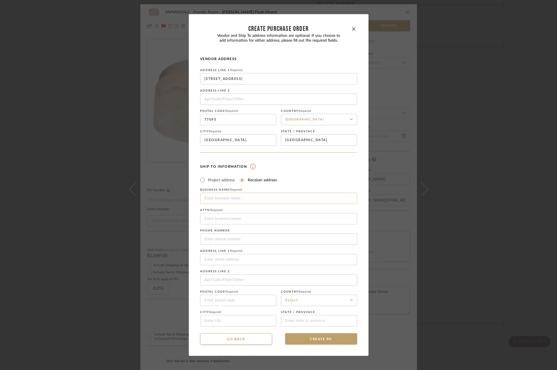
click at [237, 198] on input at bounding box center [278, 198] width 157 height 11
type input "[PERSON_NAME] Design"
type input "Annandale Lighting"
click at [240, 240] on input "tel" at bounding box center [278, 238] width 157 height 11
type input "2149145211"
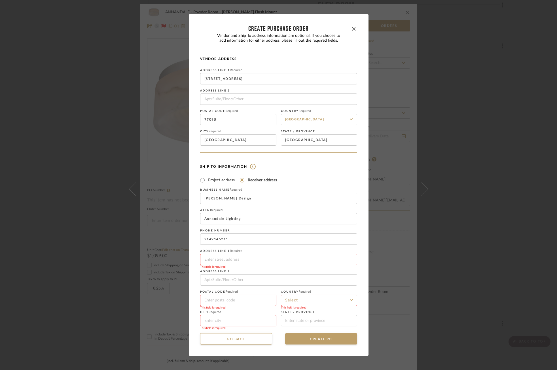
click at [243, 257] on input at bounding box center [278, 259] width 157 height 11
type input "[STREET_ADDRESS]"
click at [238, 299] on input at bounding box center [238, 300] width 76 height 11
type input "75234"
click at [312, 301] on input at bounding box center [319, 300] width 76 height 11
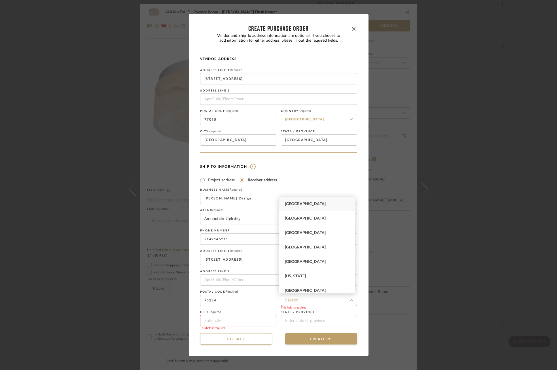
click at [303, 204] on span "[GEOGRAPHIC_DATA]" at bounding box center [305, 204] width 41 height 4
type input "[GEOGRAPHIC_DATA]"
click at [233, 320] on input at bounding box center [238, 320] width 76 height 11
type input "Farmers Branch"
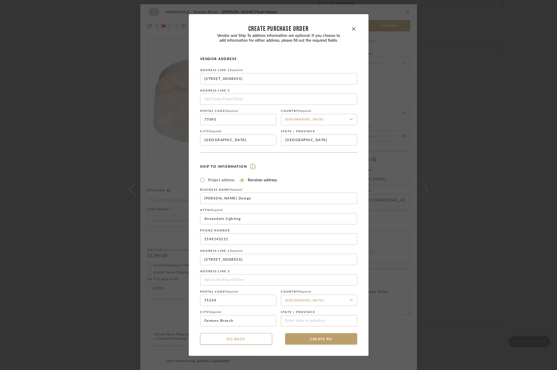
click at [288, 322] on input at bounding box center [319, 320] width 76 height 11
type input "[GEOGRAPHIC_DATA]"
click at [303, 335] on button "CREATE PO" at bounding box center [321, 338] width 72 height 11
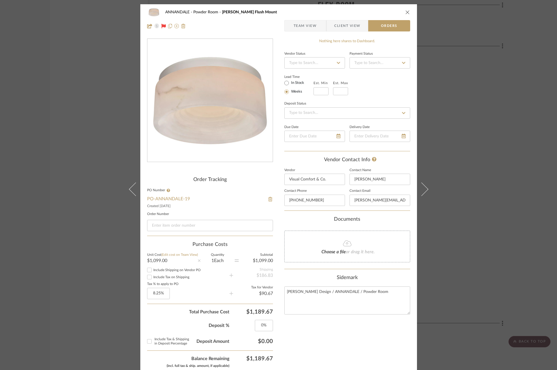
click at [301, 25] on span "Team View" at bounding box center [304, 25] width 23 height 11
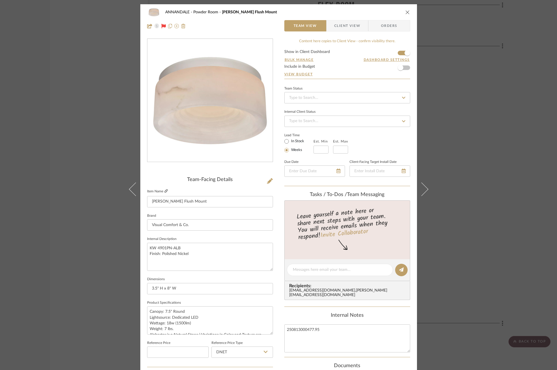
click at [164, 191] on icon at bounding box center [165, 190] width 3 height 3
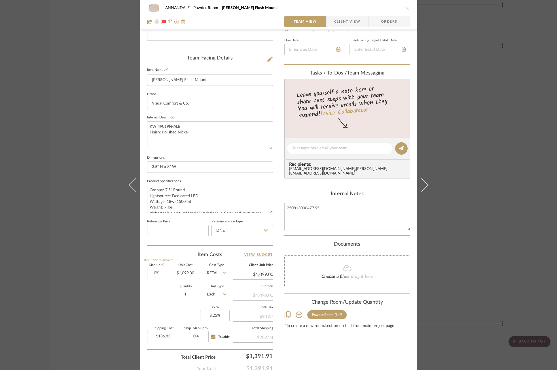
scroll to position [133, 0]
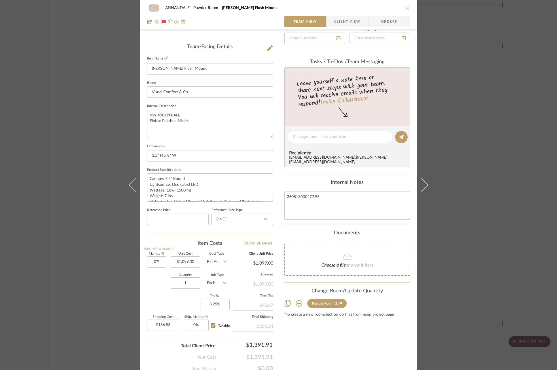
click at [470, 105] on div "ANNANDALE Powder Room [PERSON_NAME] Flush Mount Team View Client View Orders Te…" at bounding box center [278, 185] width 557 height 370
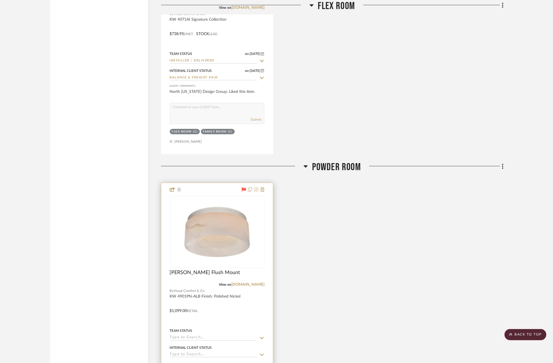
scroll to position [367, 0]
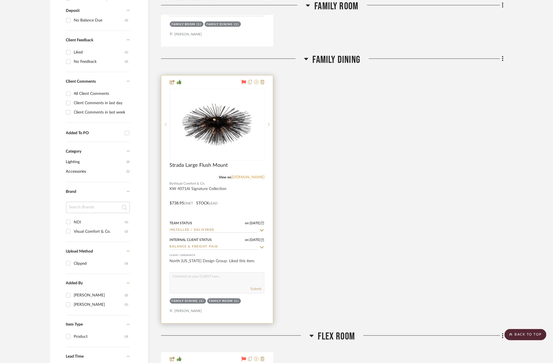
click at [246, 175] on link "[DOMAIN_NAME]" at bounding box center [247, 177] width 33 height 4
click at [209, 128] on img "0" at bounding box center [217, 124] width 71 height 71
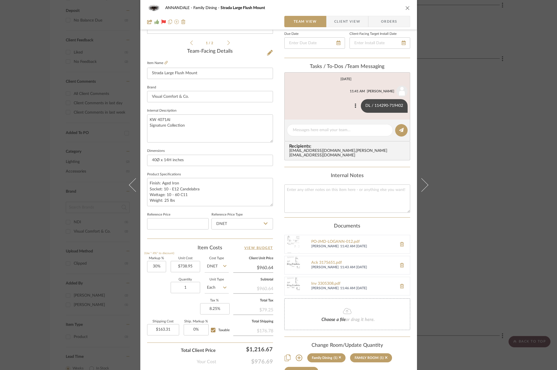
scroll to position [136, 0]
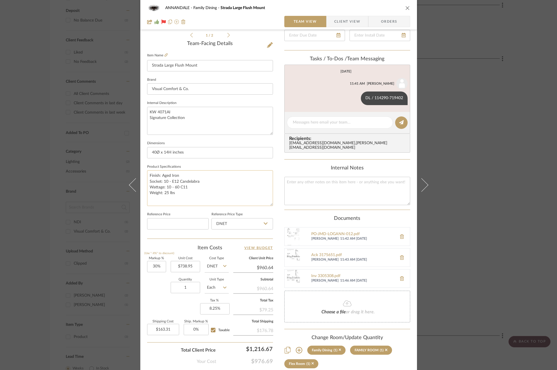
drag, startPoint x: 268, startPoint y: 194, endPoint x: 269, endPoint y: 202, distance: 7.7
click at [269, 202] on textarea "Finish: Aged Iron Socket: 10 - E12 Candelabra Wattage: 10 - 60 C11 Weight: 25 l…" at bounding box center [210, 188] width 126 height 36
click at [185, 265] on input "738.95" at bounding box center [185, 266] width 29 height 11
type input "9"
type input "$803.95"
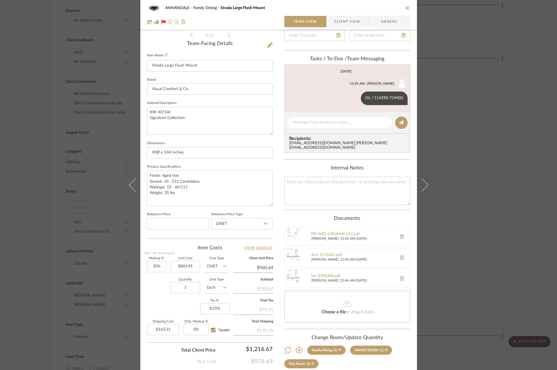
click at [159, 310] on div "Markup % (Use "-X%" to discount) 30% Unit Cost $803.95 Cost Type DNET Client Un…" at bounding box center [210, 298] width 126 height 83
type input "$1,045.14"
type input "$177.67"
click at [96, 227] on div "ANNANDALE Family Dining Strada Large Flush Mount Team View Client View Orders 1…" at bounding box center [278, 185] width 557 height 370
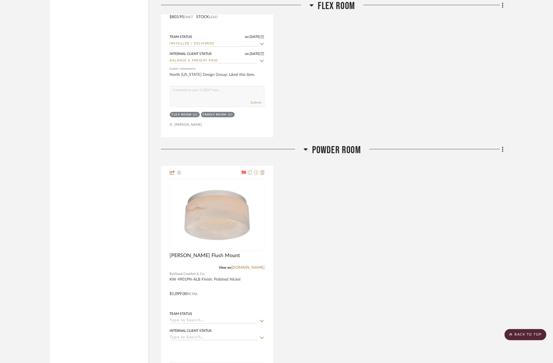
scroll to position [831, 0]
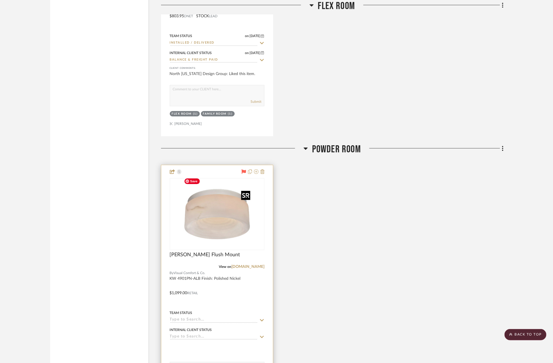
click at [223, 214] on img "0" at bounding box center [217, 214] width 71 height 71
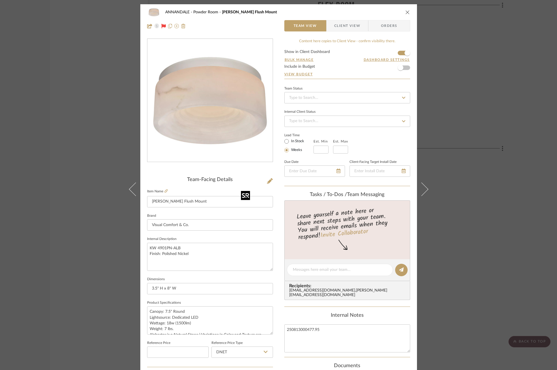
scroll to position [156, 0]
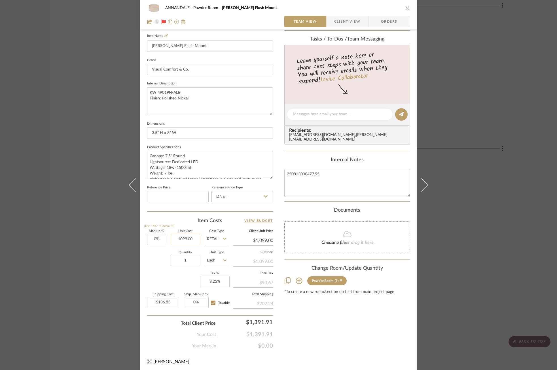
click at [184, 239] on input "1099.00" at bounding box center [185, 239] width 29 height 11
type input "477.95"
type input "0"
type input "$477.95"
click at [155, 238] on input "0" at bounding box center [156, 239] width 19 height 11
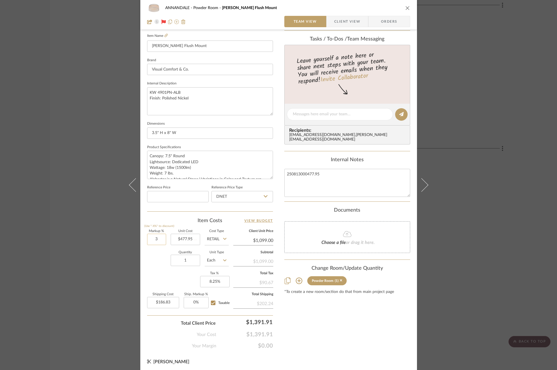
type input "30"
type input "$477.95"
type input "$81.25"
type input "30%"
click at [162, 261] on div "Quantity 1 Unit Type Each" at bounding box center [188, 261] width 82 height 20
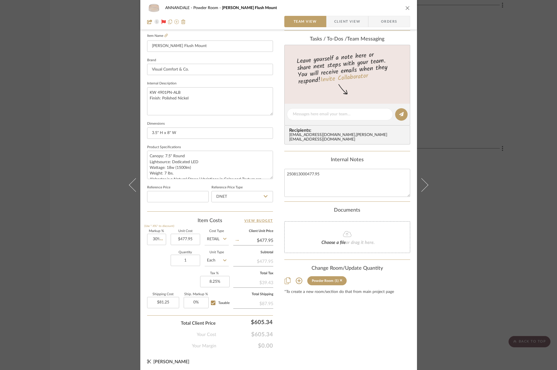
type input "$621.34"
type input "$105.63"
click at [217, 236] on input "Retail" at bounding box center [217, 239] width 24 height 11
click at [216, 252] on span "DNET" at bounding box center [213, 252] width 11 height 4
type input "DNET"
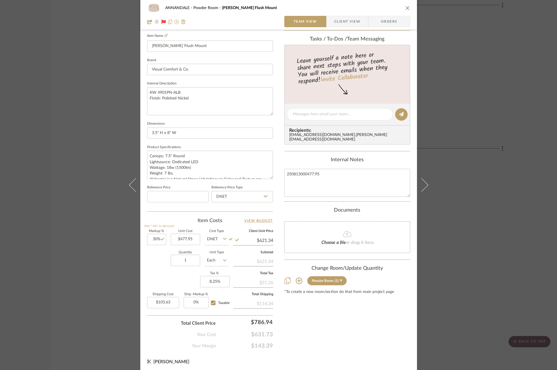
click at [161, 256] on div "Quantity 1 Unit Type Each" at bounding box center [188, 261] width 82 height 20
click at [84, 220] on div "ANNANDALE Powder Room [PERSON_NAME] Flush Mount Team View Client View Orders Te…" at bounding box center [278, 185] width 557 height 370
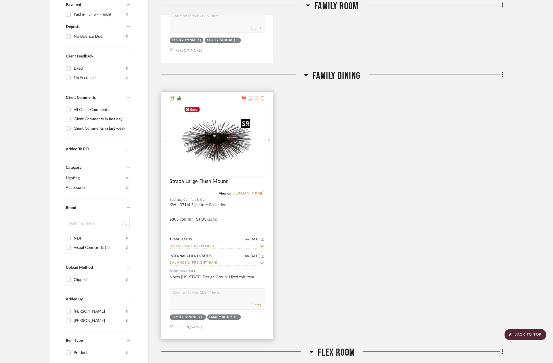
scroll to position [93, 0]
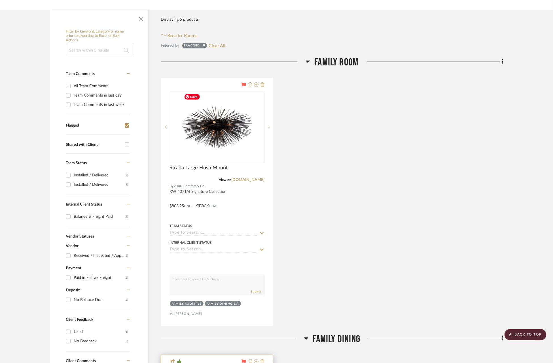
click at [0, 0] on img at bounding box center [0, 0] width 0 height 0
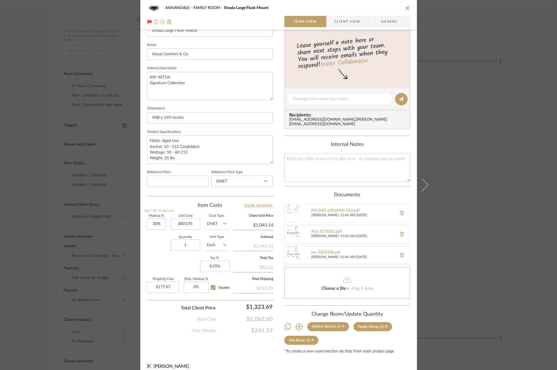
scroll to position [41, 0]
click at [471, 152] on div "ANNANDALE FAMILY ROOM Strada Large Flush Mount Team View Client View Orders 1 /…" at bounding box center [278, 185] width 557 height 370
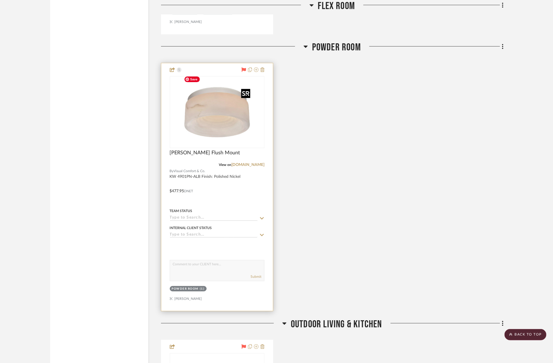
click at [185, 118] on img "0" at bounding box center [217, 112] width 71 height 71
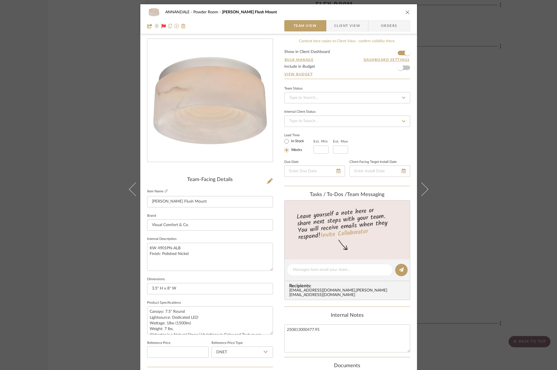
scroll to position [156, 0]
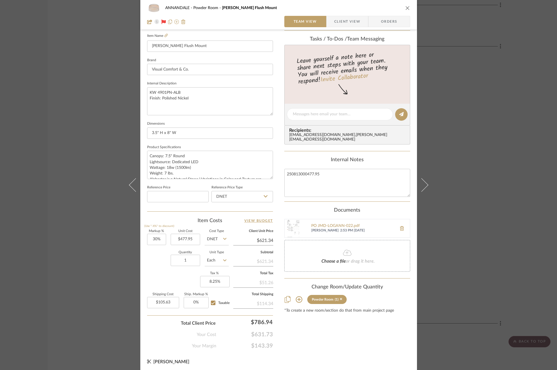
click at [457, 139] on div "ANNANDALE Powder Room [PERSON_NAME] Flush Mount Team View Client View Orders Te…" at bounding box center [278, 185] width 557 height 370
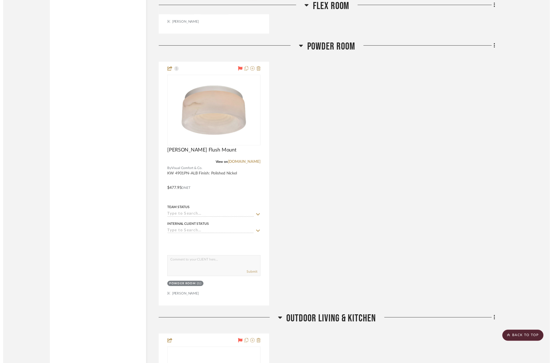
scroll to position [933, 2]
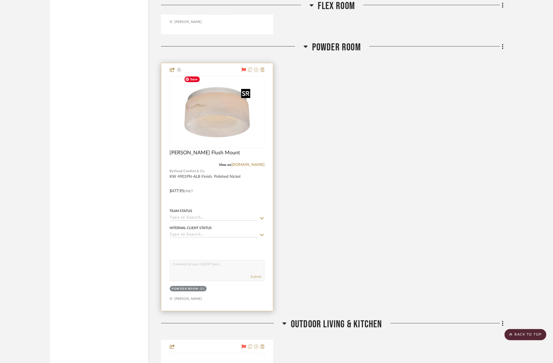
click at [221, 133] on img "0" at bounding box center [217, 112] width 71 height 71
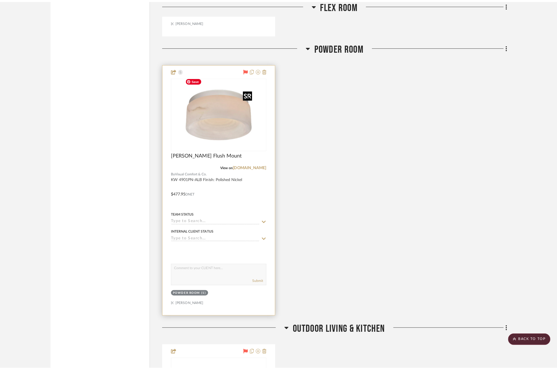
scroll to position [0, 0]
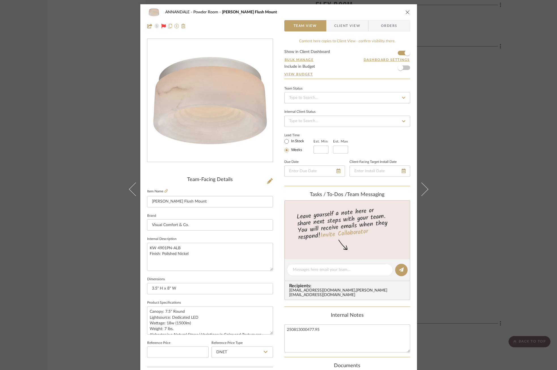
click at [291, 140] on label "In Stock" at bounding box center [297, 141] width 14 height 5
click at [290, 140] on input "In Stock" at bounding box center [286, 141] width 7 height 7
radio input "true"
click at [458, 107] on div "ANNANDALE Powder Room [PERSON_NAME] Flush Mount Team View Client View Orders Te…" at bounding box center [278, 185] width 557 height 370
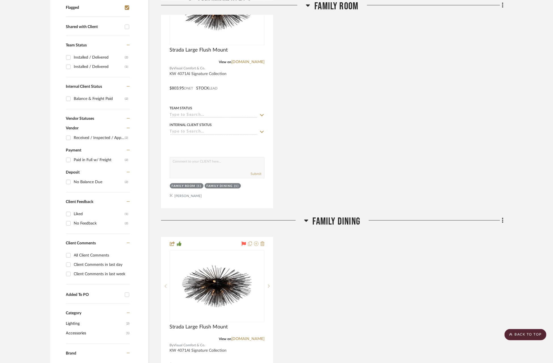
scroll to position [0, 2]
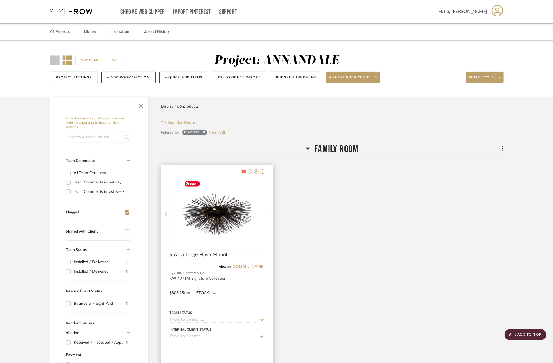
click at [204, 272] on div at bounding box center [217, 289] width 112 height 248
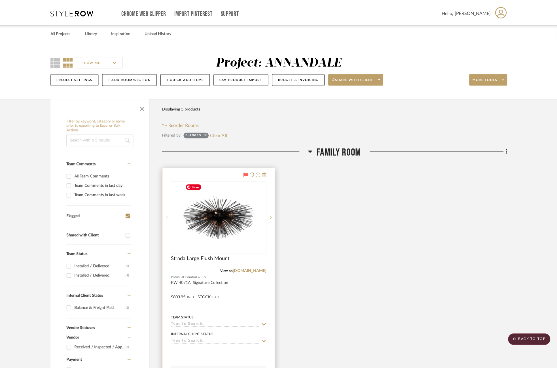
scroll to position [0, 0]
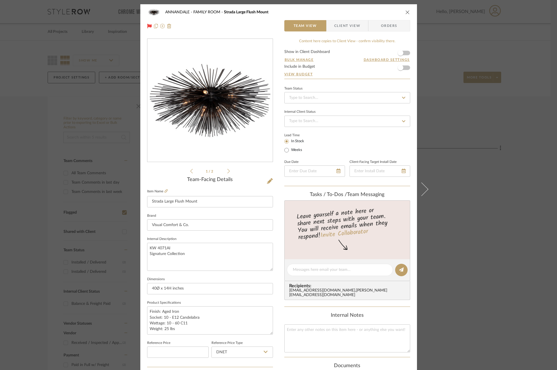
drag, startPoint x: 204, startPoint y: 272, endPoint x: 409, endPoint y: 163, distance: 232.3
click at [409, 163] on div "ANNANDALE FAMILY ROOM Strada Large Flush Mount Team View Client View Orders 1 /…" at bounding box center [278, 275] width 276 height 543
click at [476, 141] on div "ANNANDALE FAMILY ROOM Strada Large Flush Mount Team View Client View Orders 1 /…" at bounding box center [278, 185] width 557 height 370
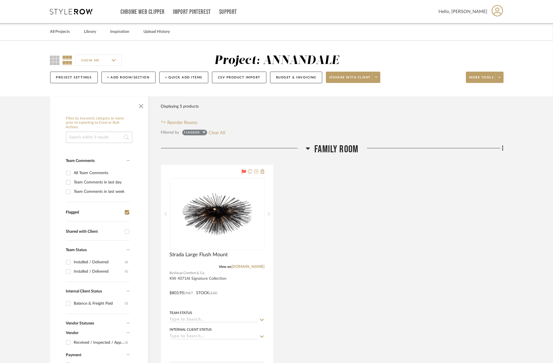
scroll to position [30, 2]
